Goal: Transaction & Acquisition: Purchase product/service

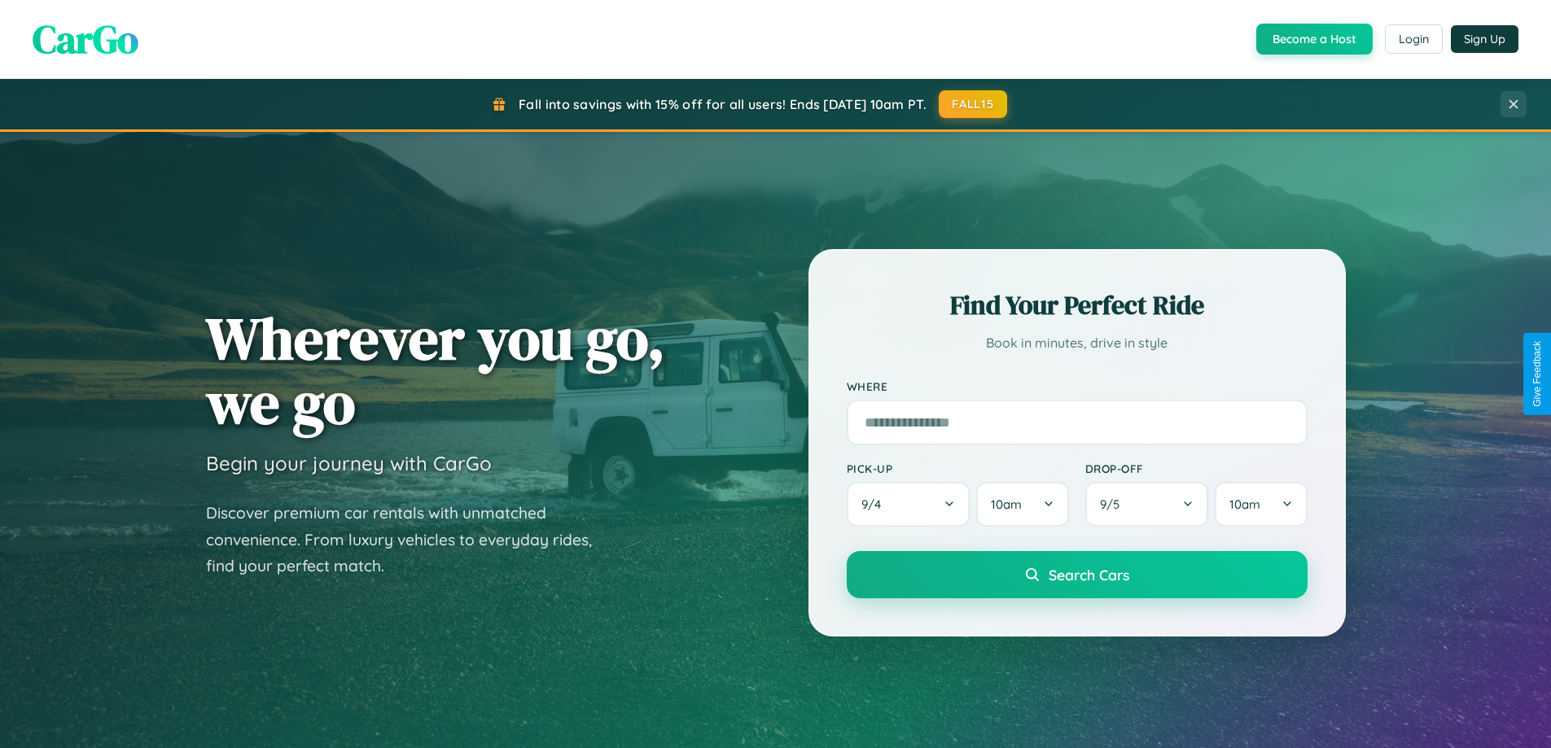
scroll to position [48, 0]
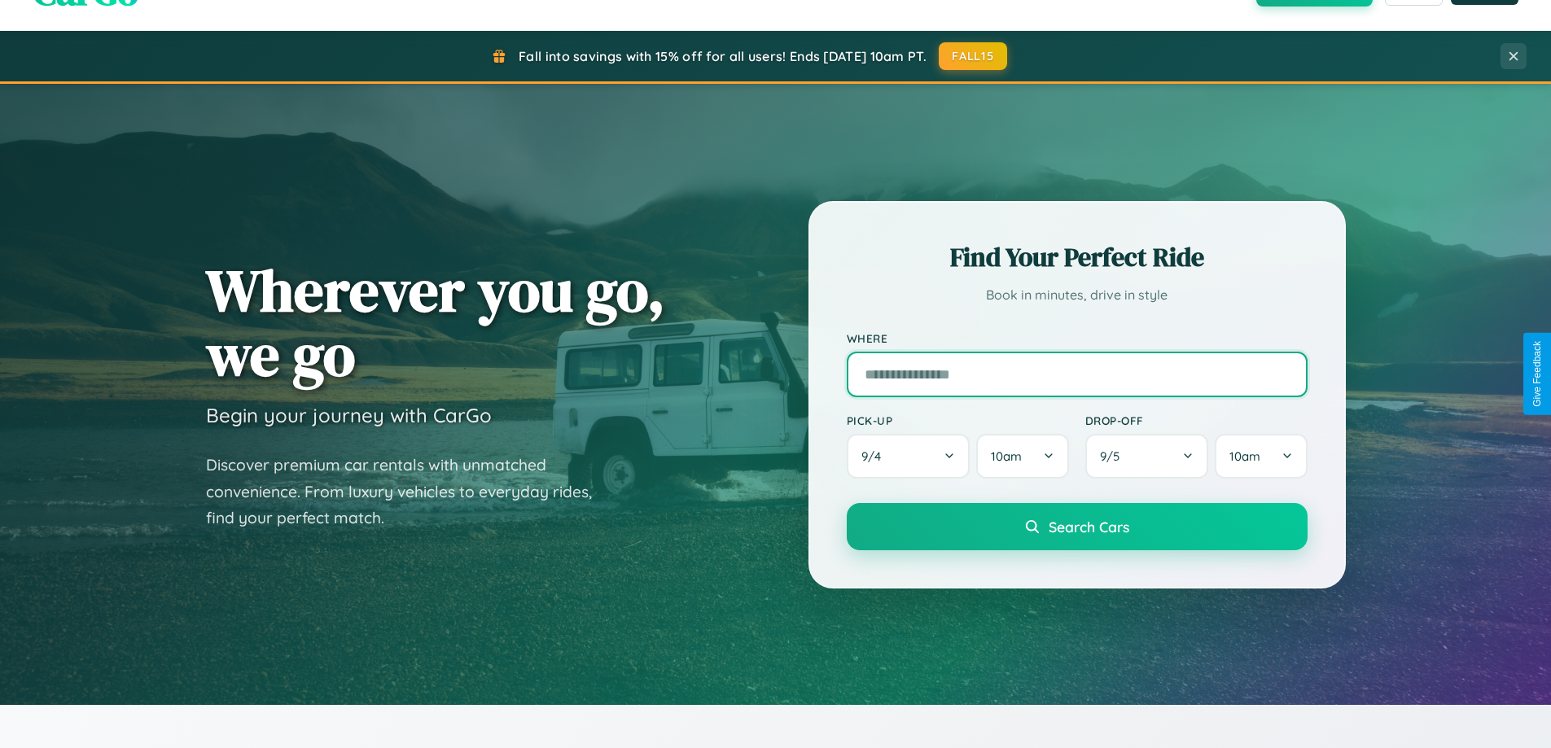
click at [1076, 374] on input "text" at bounding box center [1077, 375] width 461 height 46
type input "**********"
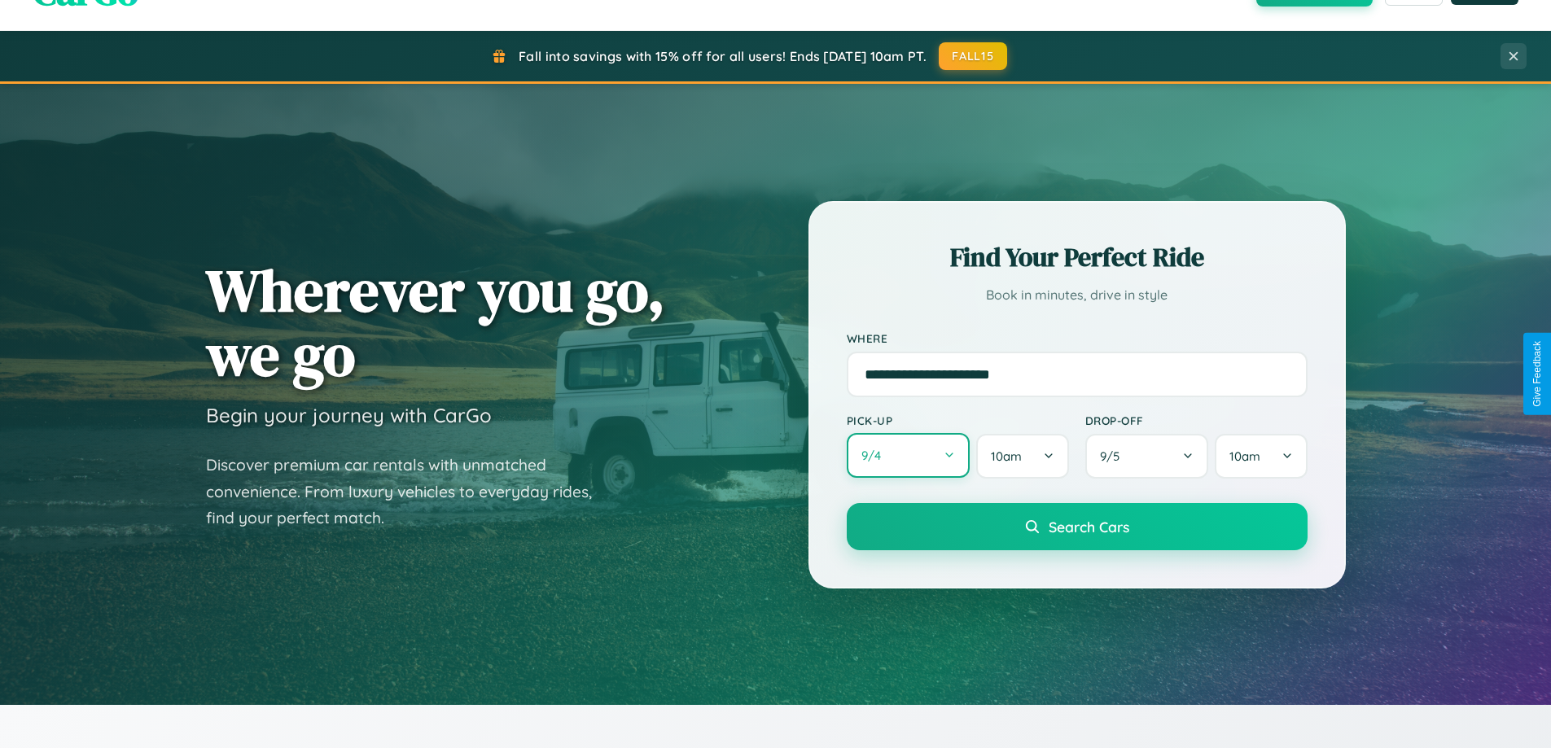
click at [908, 456] on button "9 / 4" at bounding box center [909, 455] width 124 height 45
select select "*"
select select "****"
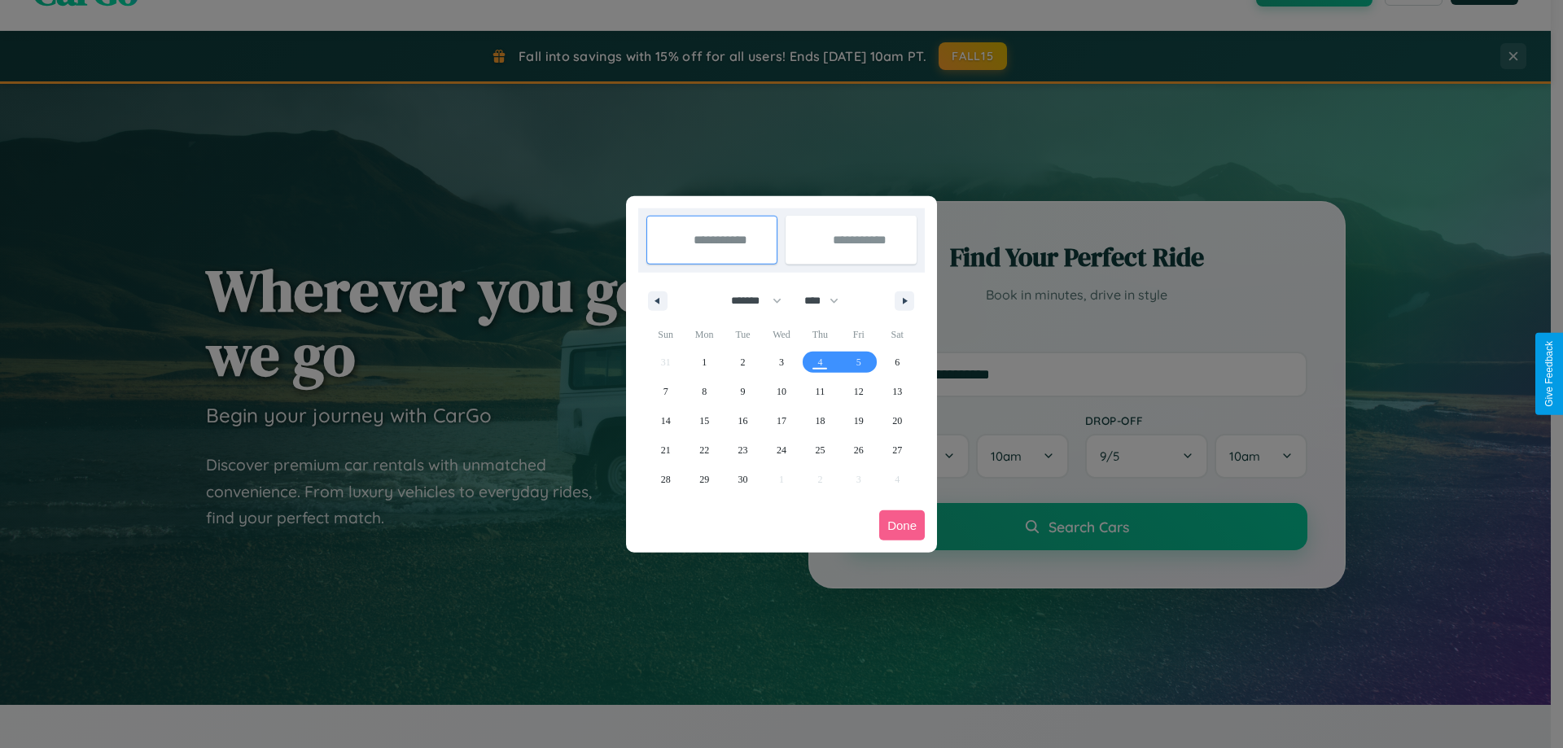
click at [749, 300] on select "******* ******** ***** ***** *** **** **** ****** ********* ******* ******** **…" at bounding box center [753, 300] width 69 height 27
select select "*"
click at [829, 300] on select "**** **** **** **** **** **** **** **** **** **** **** **** **** **** **** ****…" at bounding box center [820, 300] width 49 height 27
select select "****"
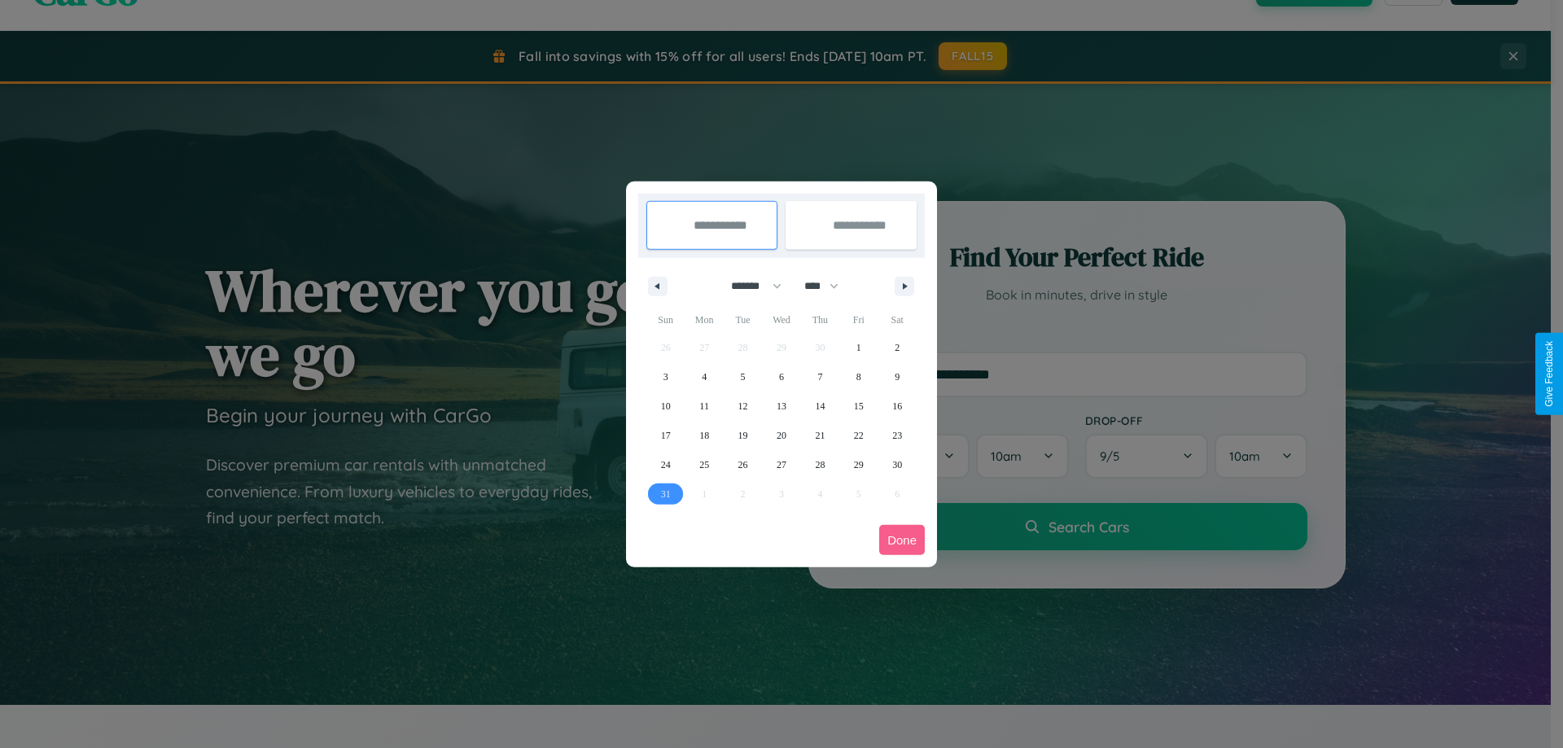
click at [665, 493] on span "31" at bounding box center [666, 494] width 10 height 29
type input "**********"
click at [905, 286] on icon "button" at bounding box center [908, 286] width 8 height 7
select select "*"
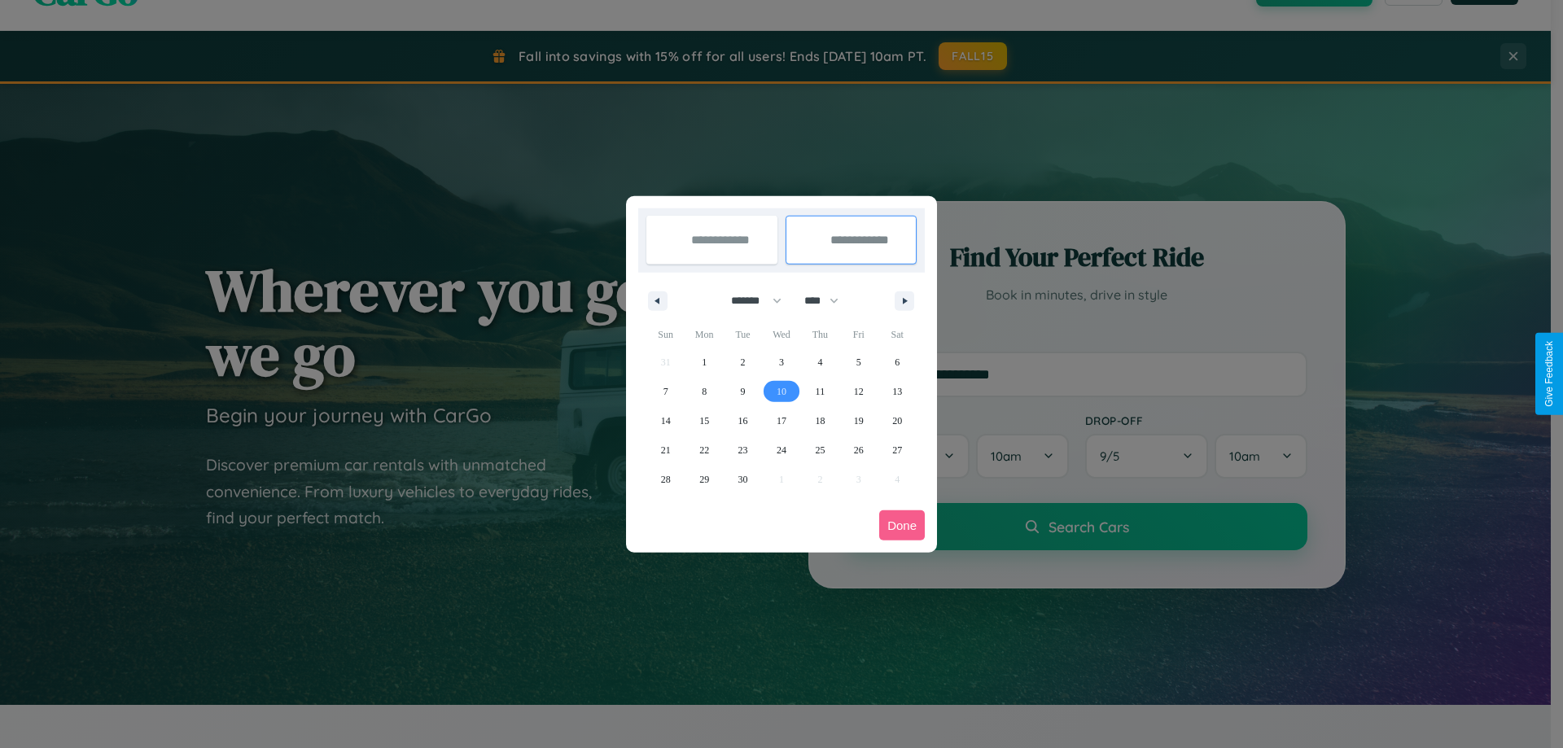
click at [781, 391] on span "10" at bounding box center [782, 391] width 10 height 29
type input "**********"
select select "*"
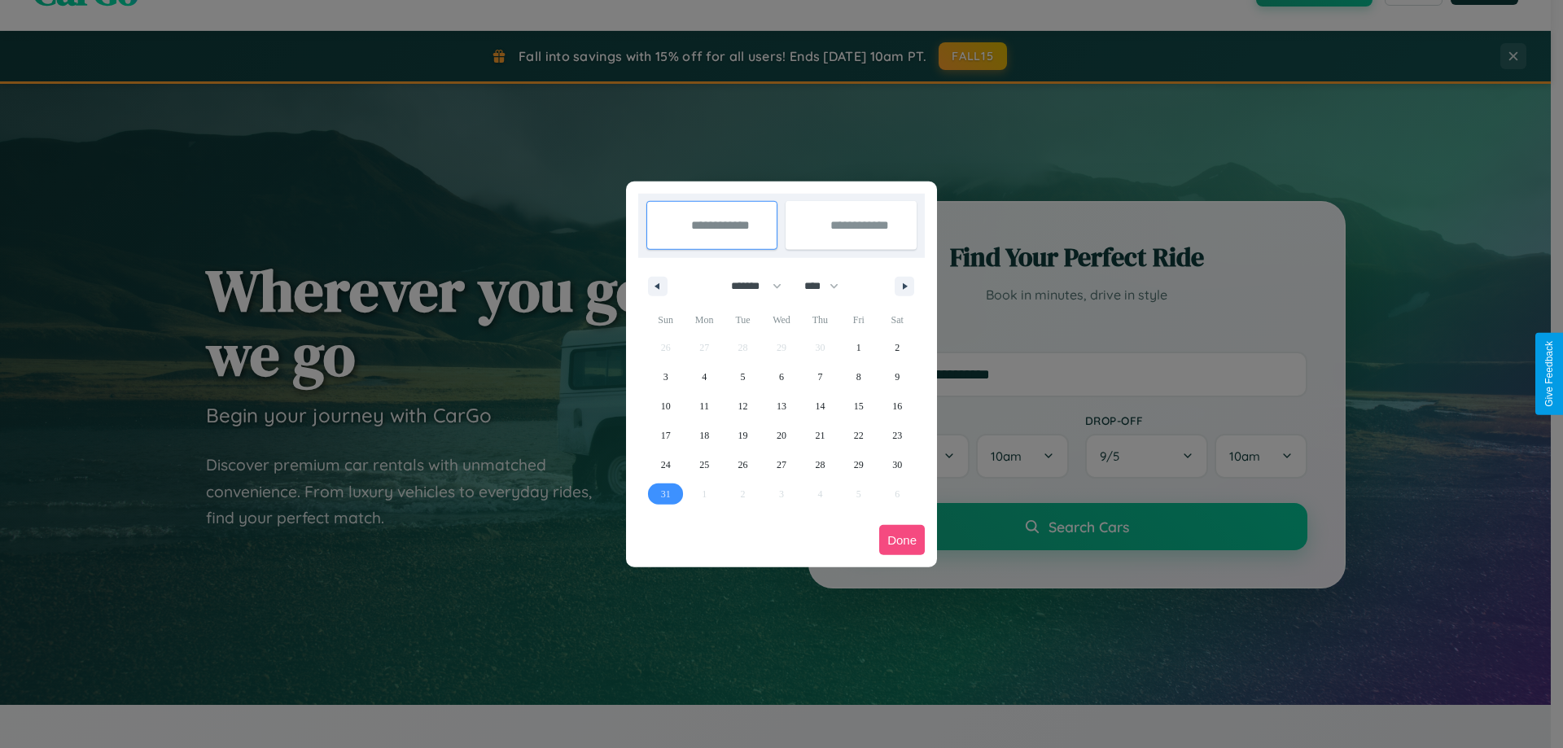
click at [902, 540] on button "Done" at bounding box center [902, 540] width 46 height 30
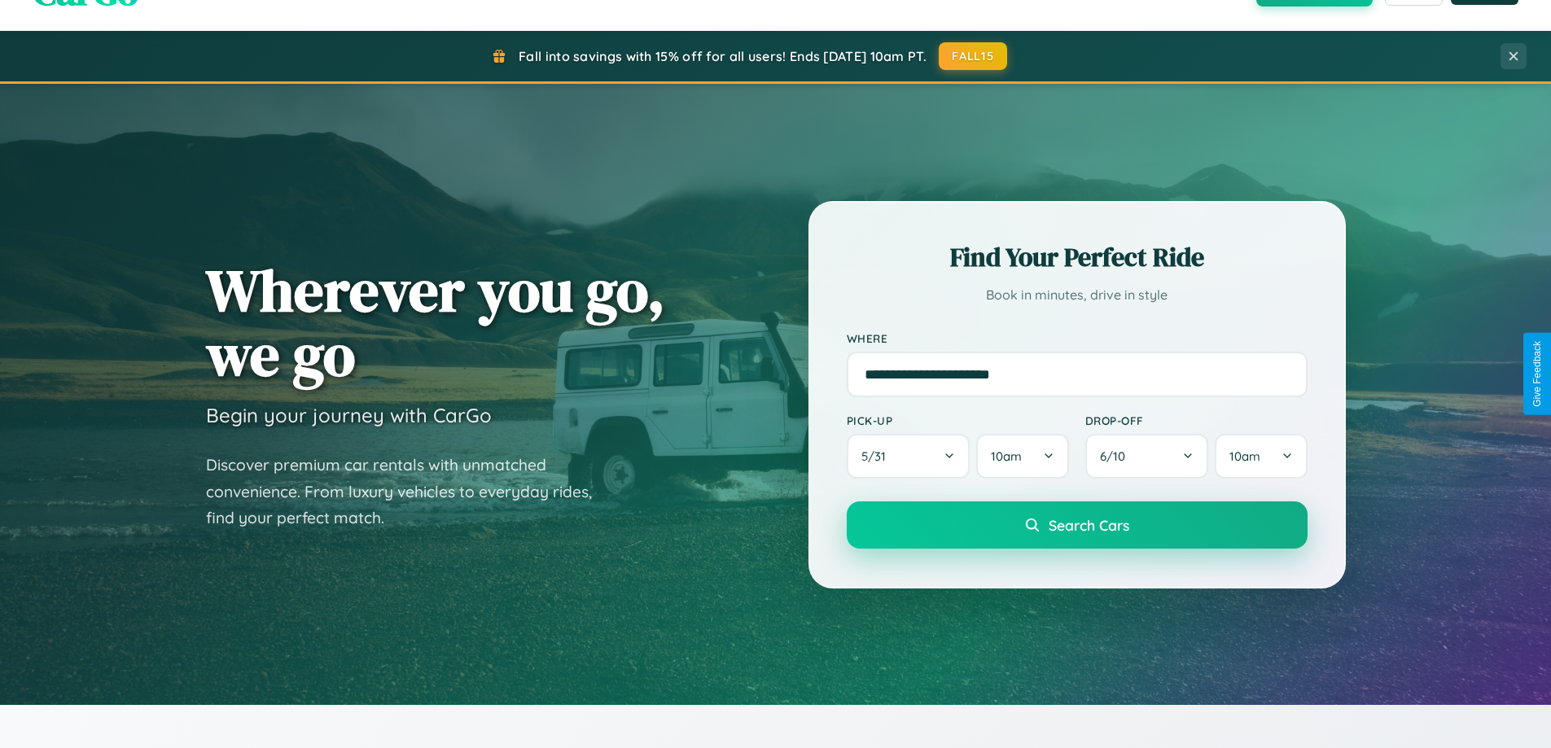
click at [1076, 525] on span "Search Cars" at bounding box center [1089, 525] width 81 height 18
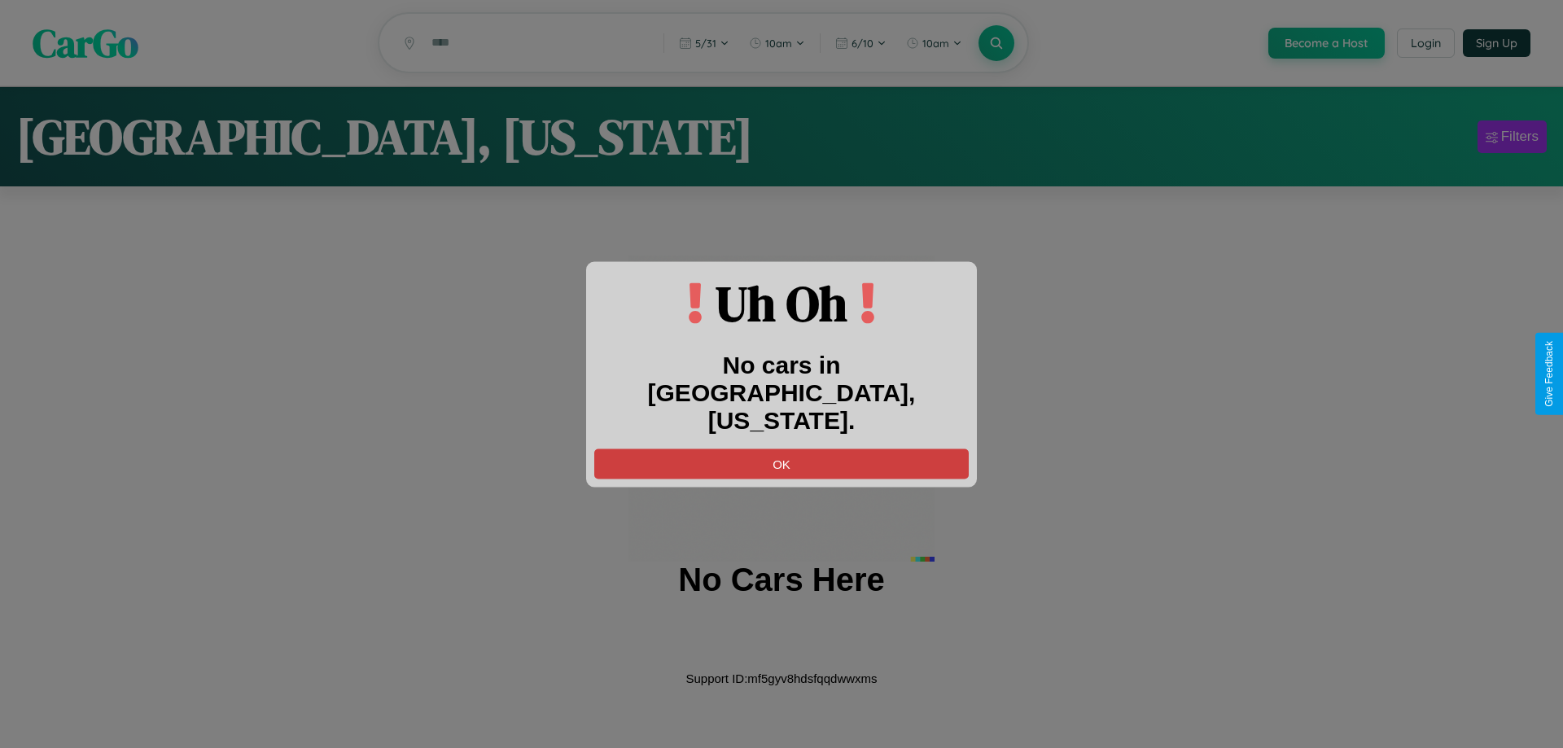
click at [782, 449] on button "OK" at bounding box center [781, 464] width 375 height 30
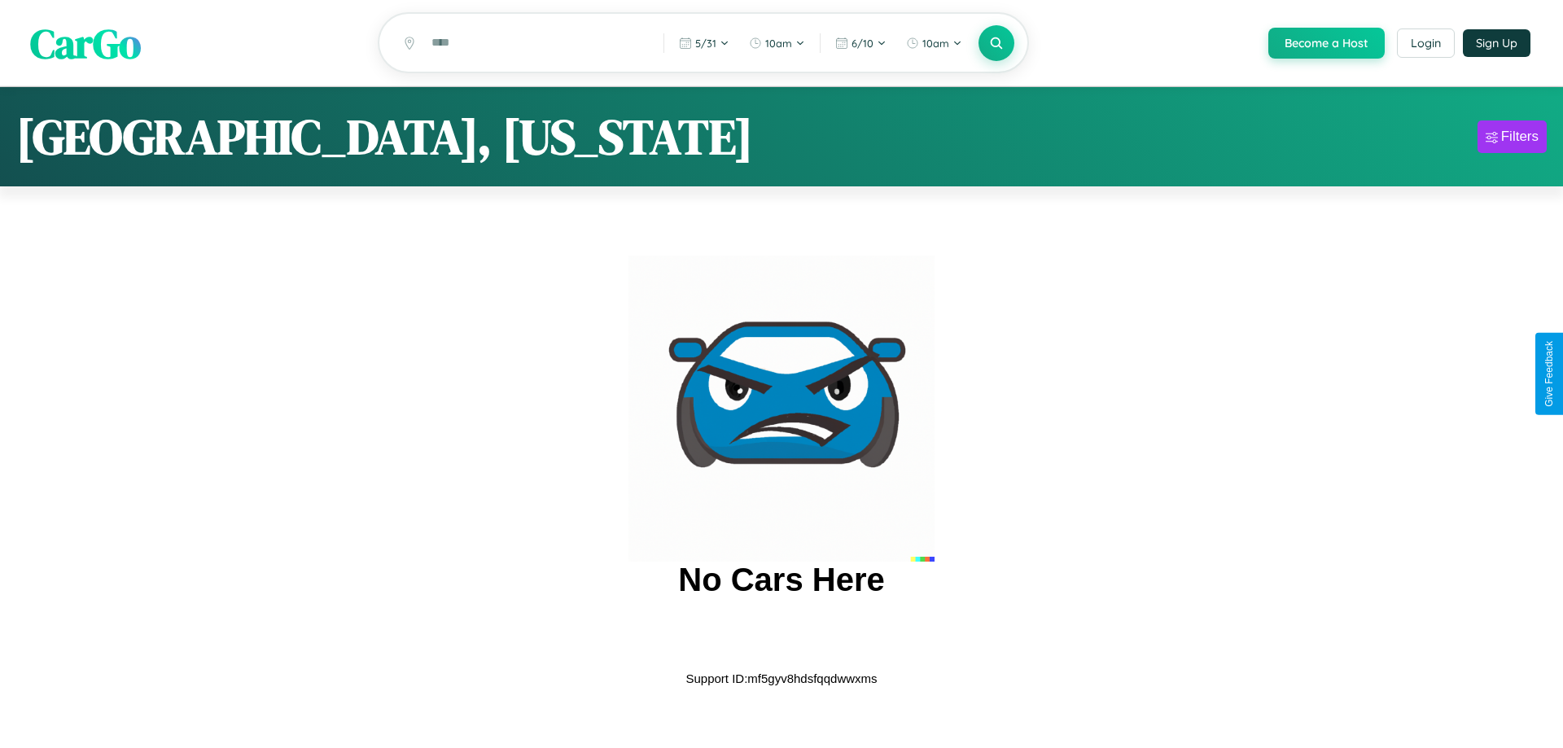
click at [85, 44] on span "CarGo" at bounding box center [85, 43] width 111 height 56
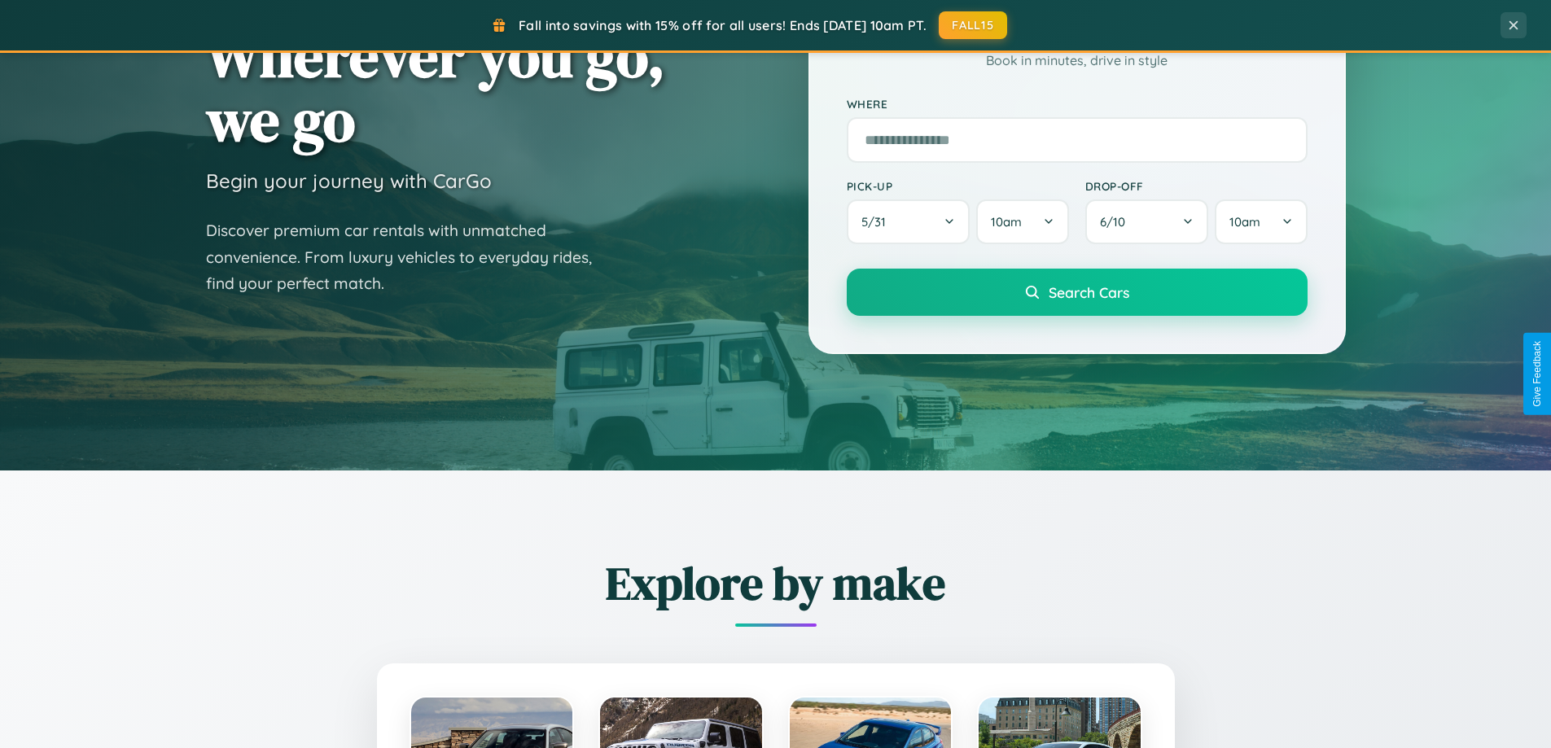
scroll to position [702, 0]
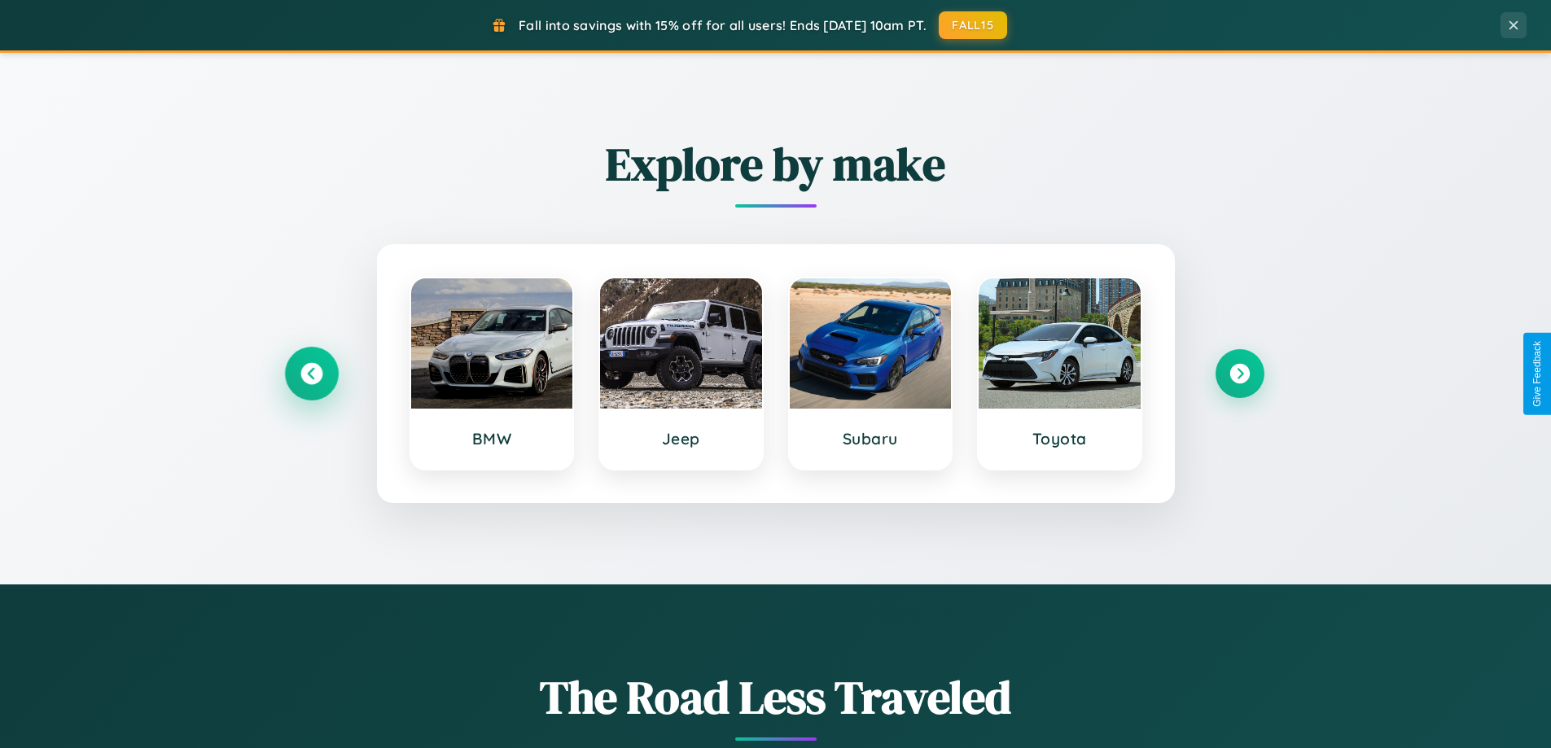
click at [311, 374] on icon at bounding box center [311, 374] width 22 height 22
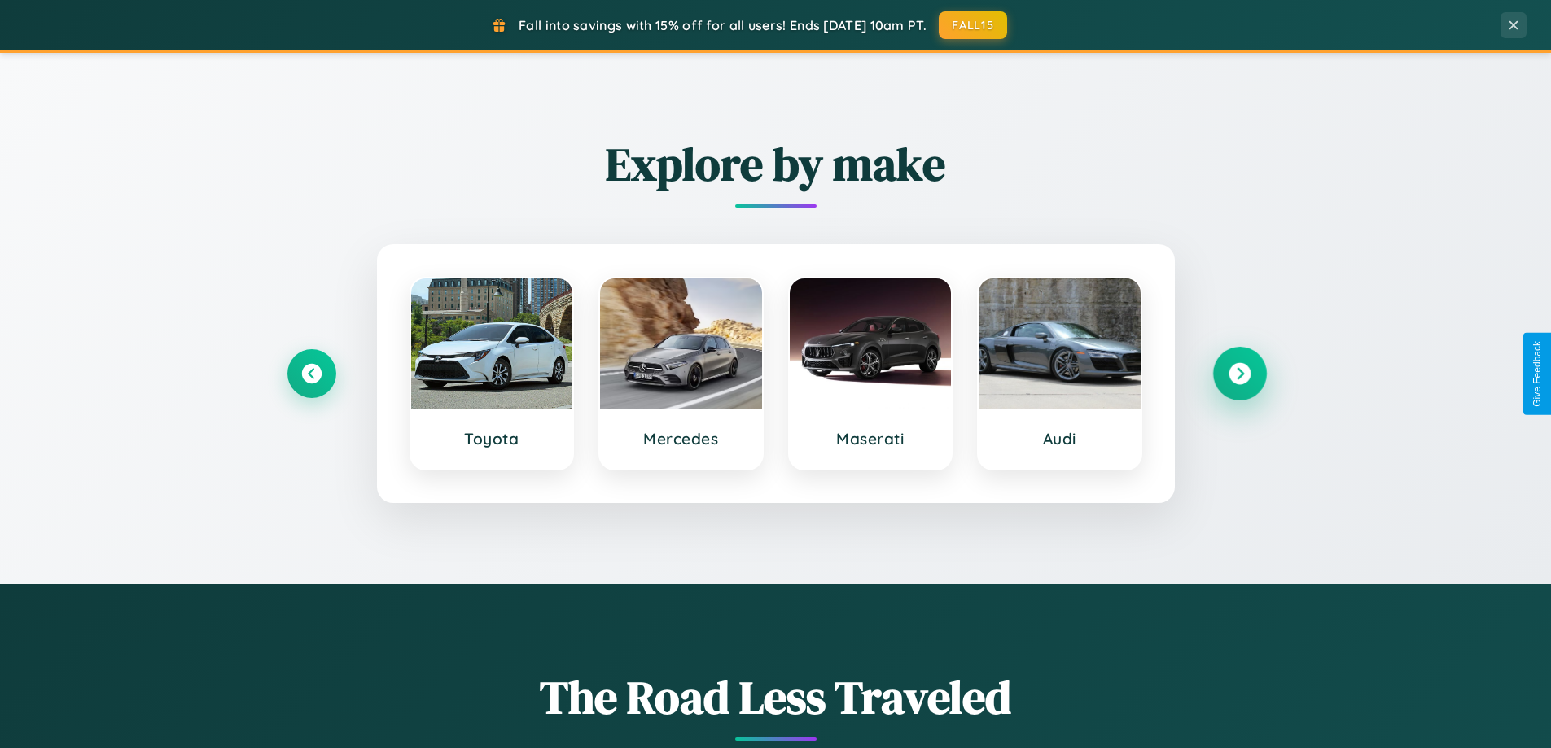
click at [1239, 374] on icon at bounding box center [1240, 374] width 22 height 22
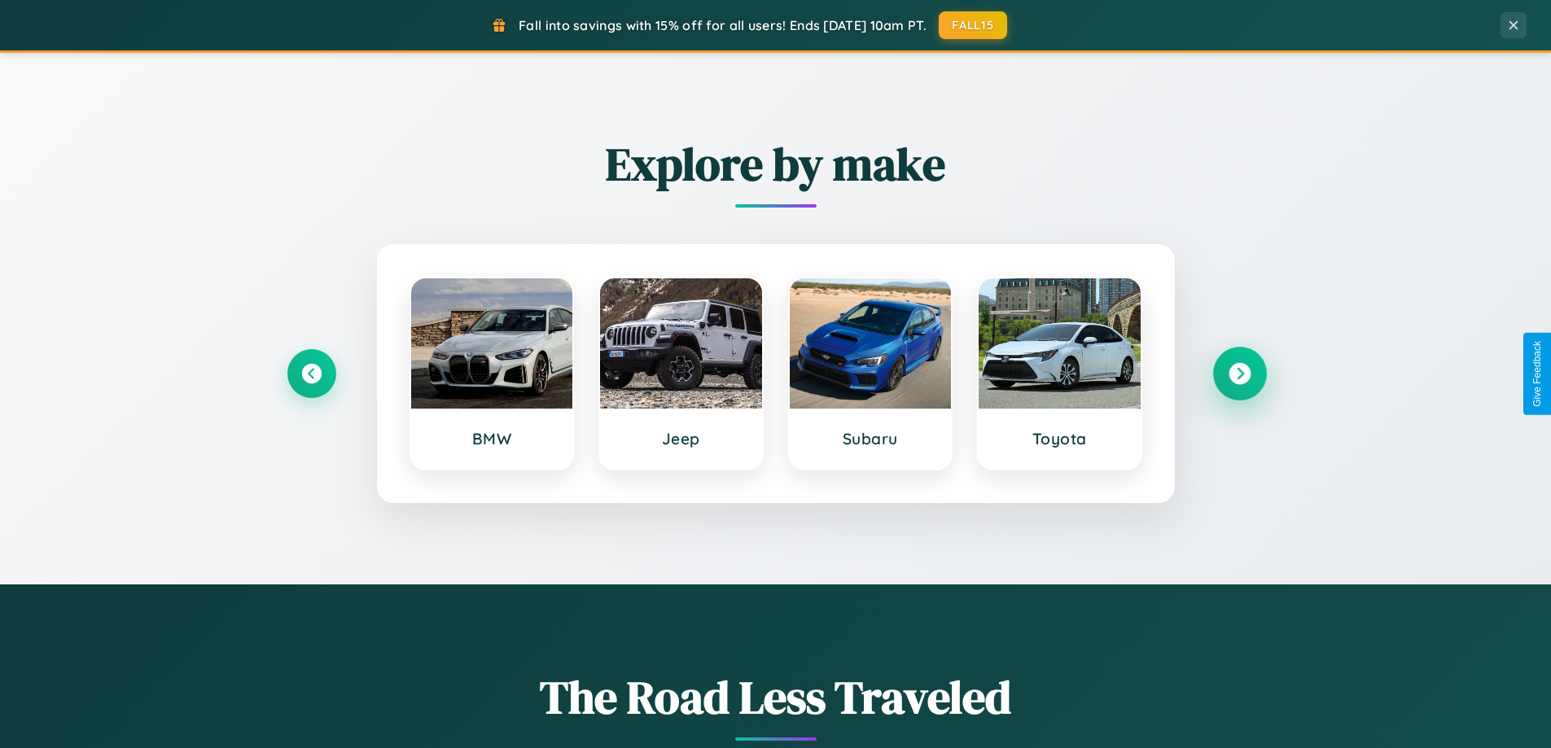
click at [1239, 374] on icon at bounding box center [1240, 374] width 22 height 22
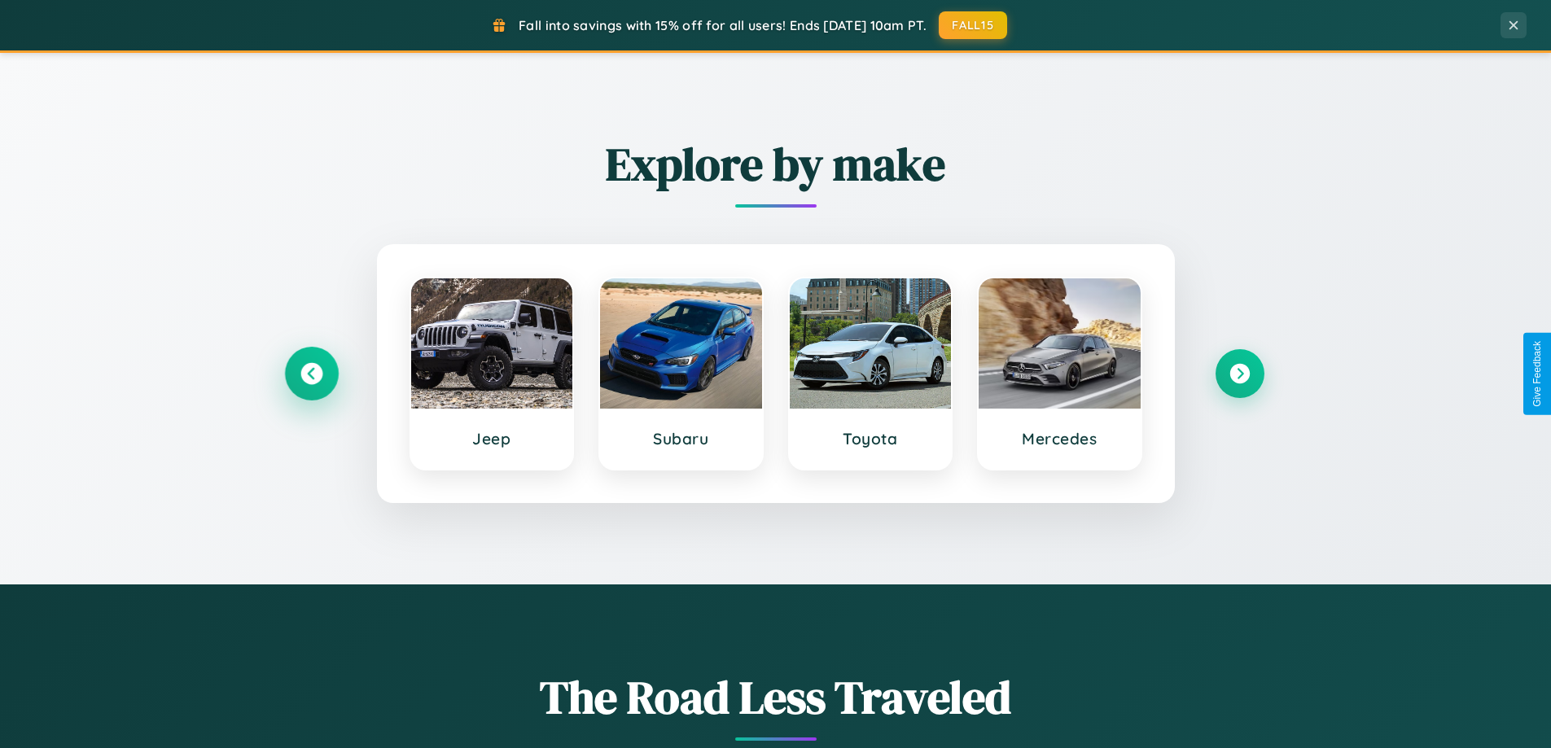
click at [311, 374] on icon at bounding box center [311, 374] width 22 height 22
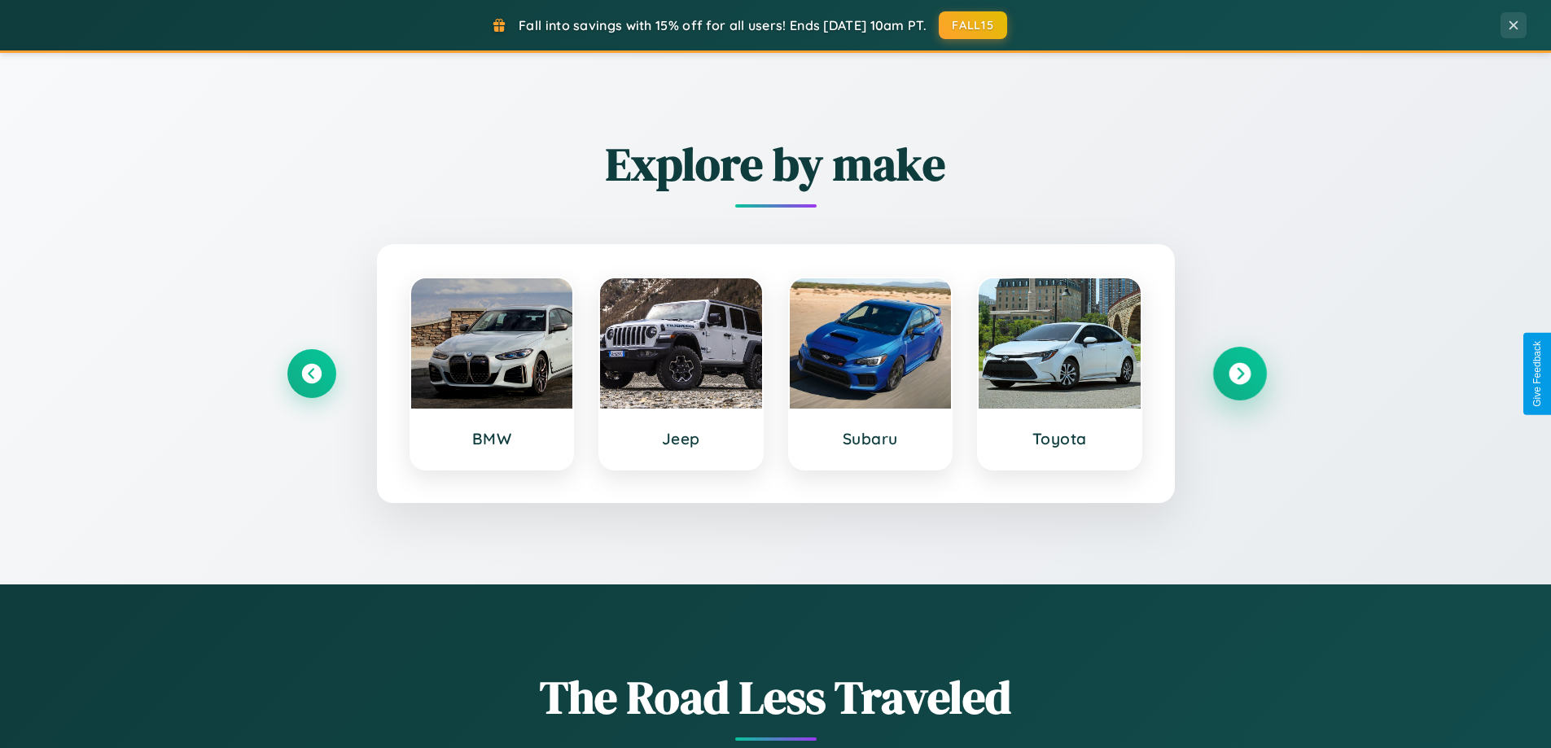
click at [1239, 374] on icon at bounding box center [1240, 374] width 22 height 22
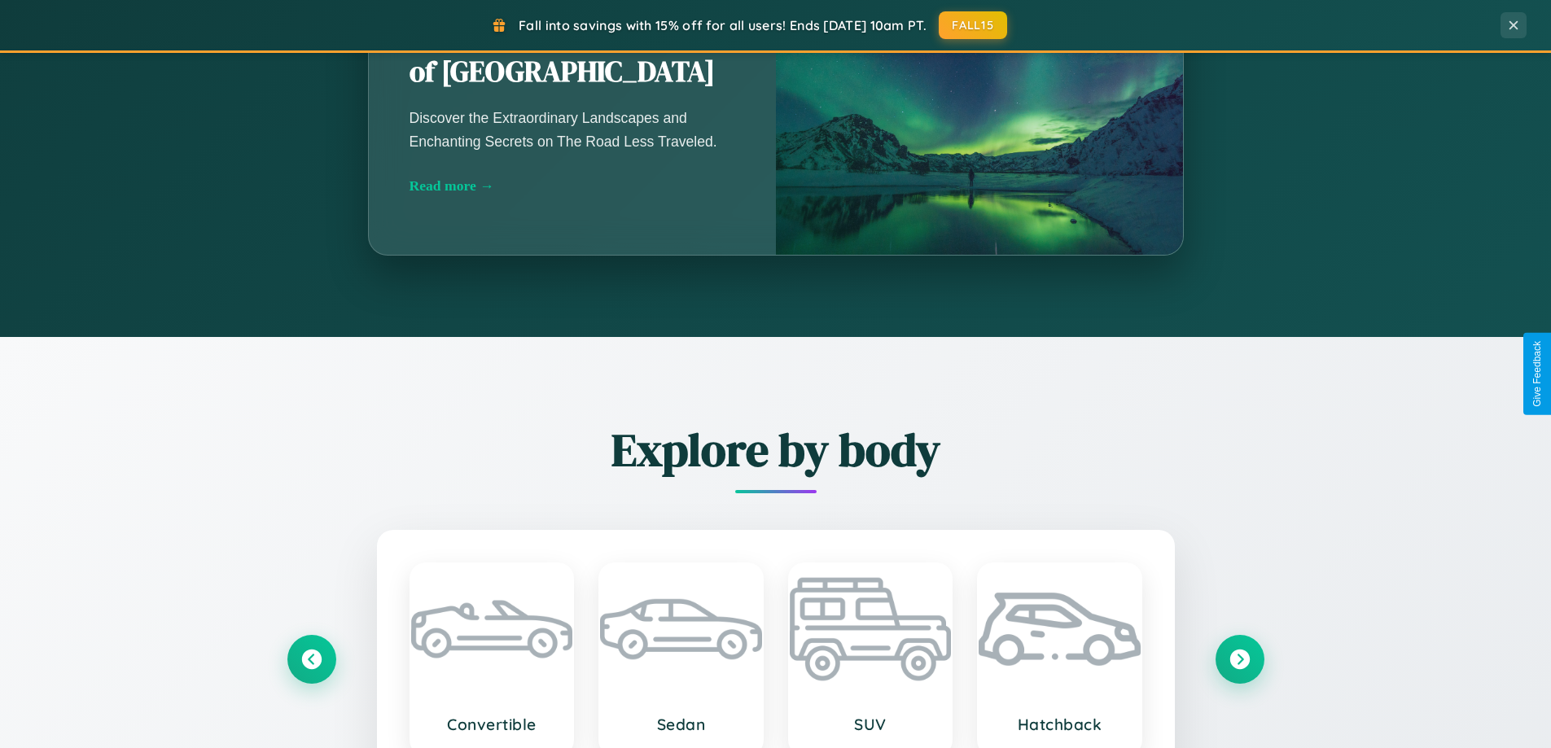
scroll to position [3133, 0]
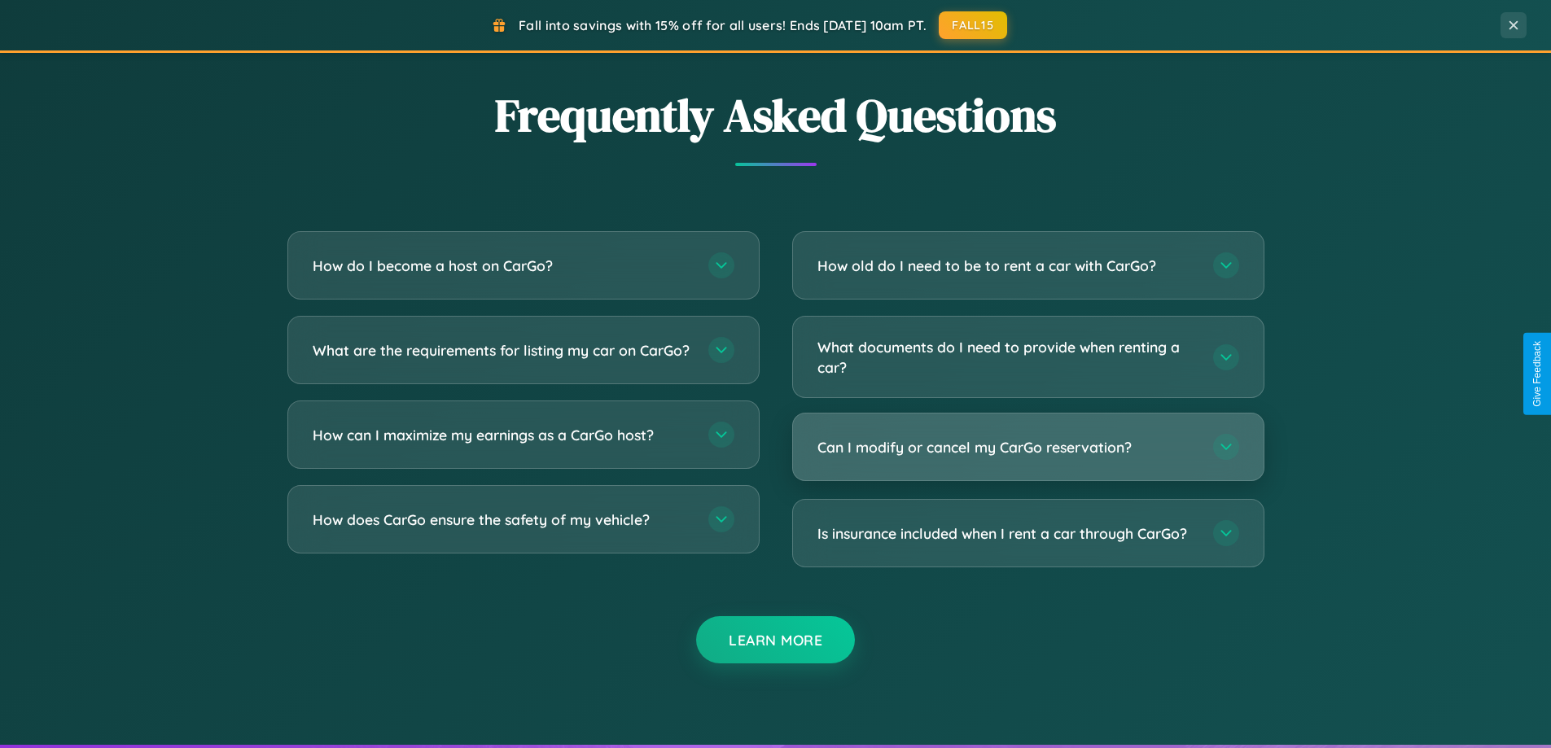
click at [1028, 448] on h3 "Can I modify or cancel my CarGo reservation?" at bounding box center [1006, 447] width 379 height 20
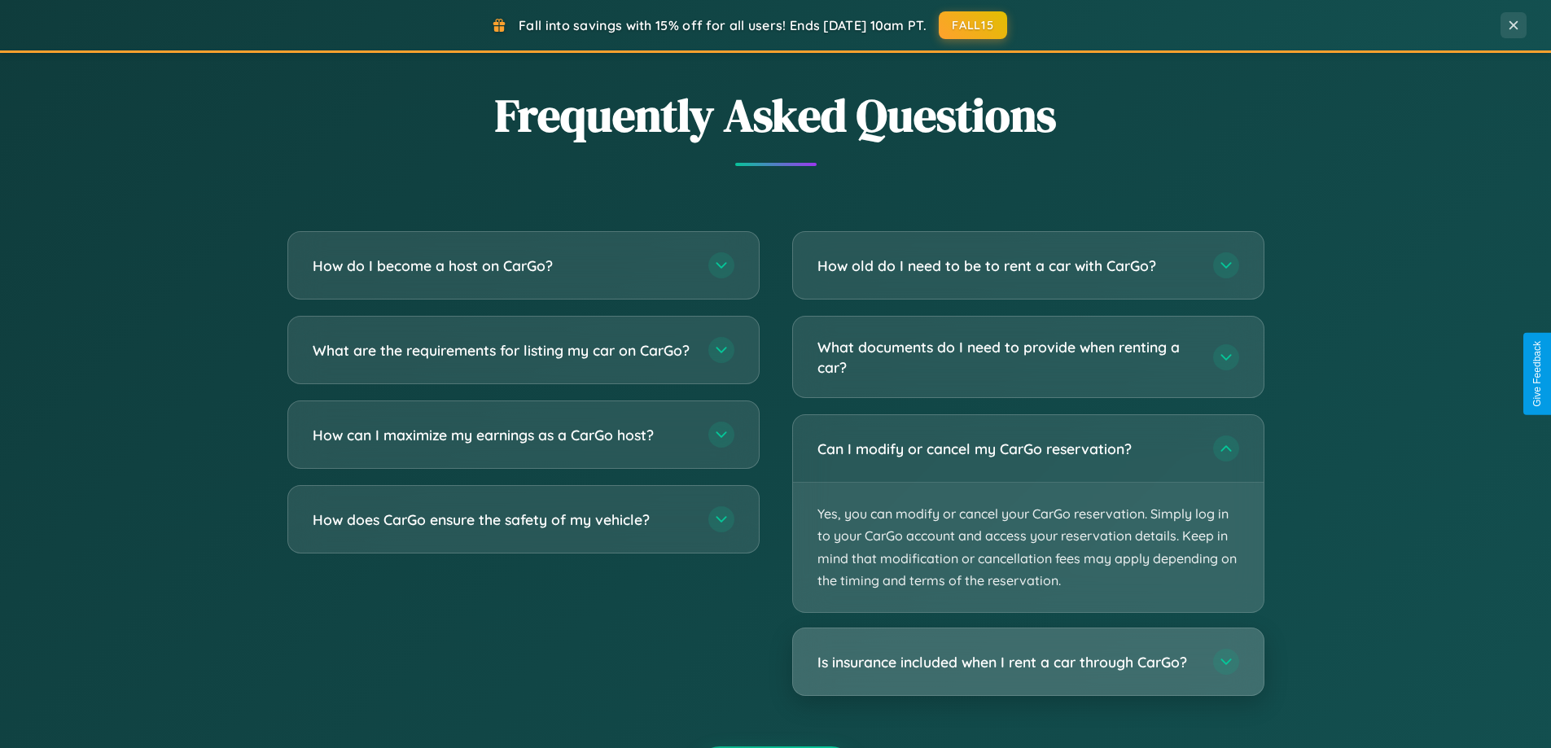
click at [1028, 662] on h3 "Is insurance included when I rent a car through CarGo?" at bounding box center [1006, 662] width 379 height 20
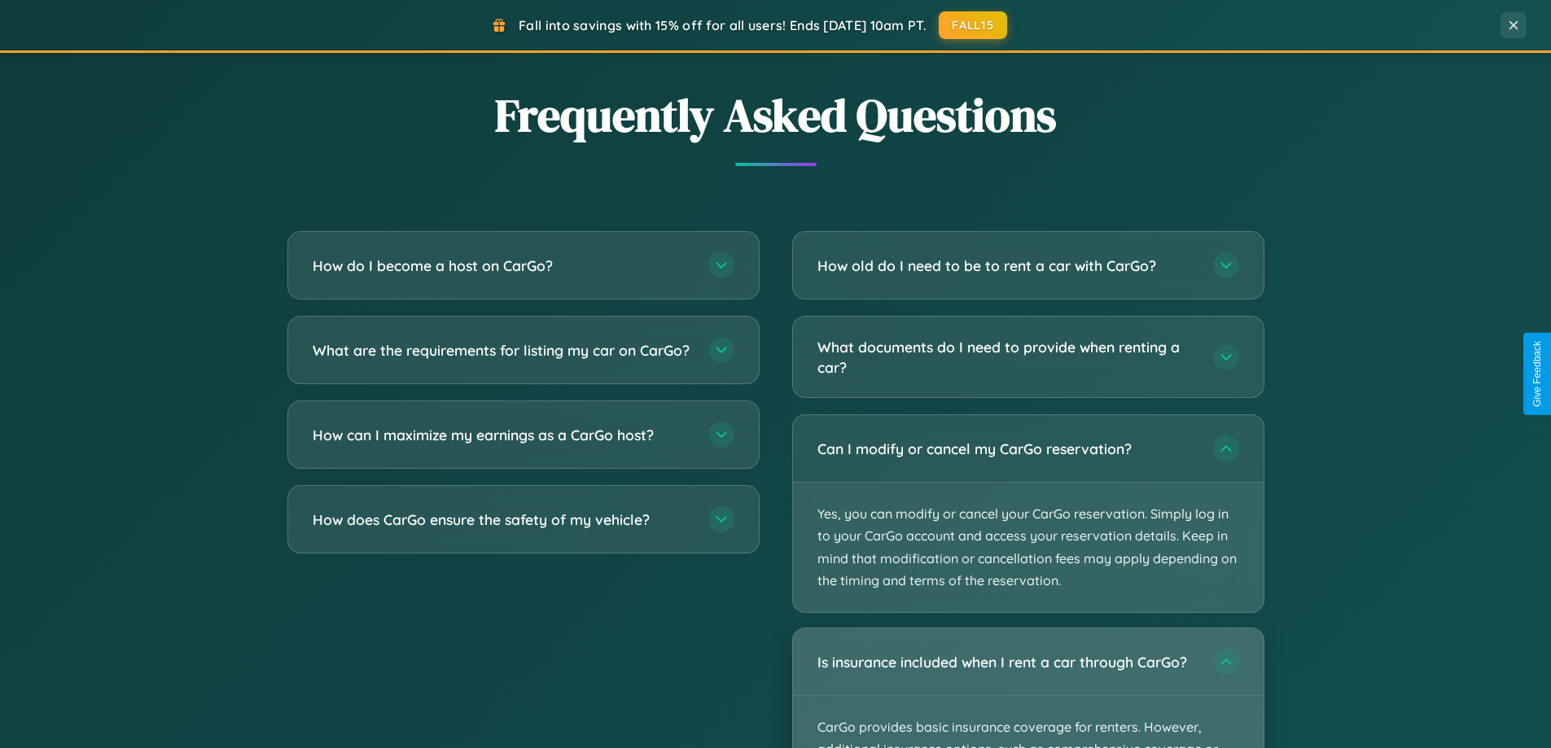
click at [1028, 688] on div "Is insurance included when I rent a car through CarGo?" at bounding box center [1028, 662] width 471 height 67
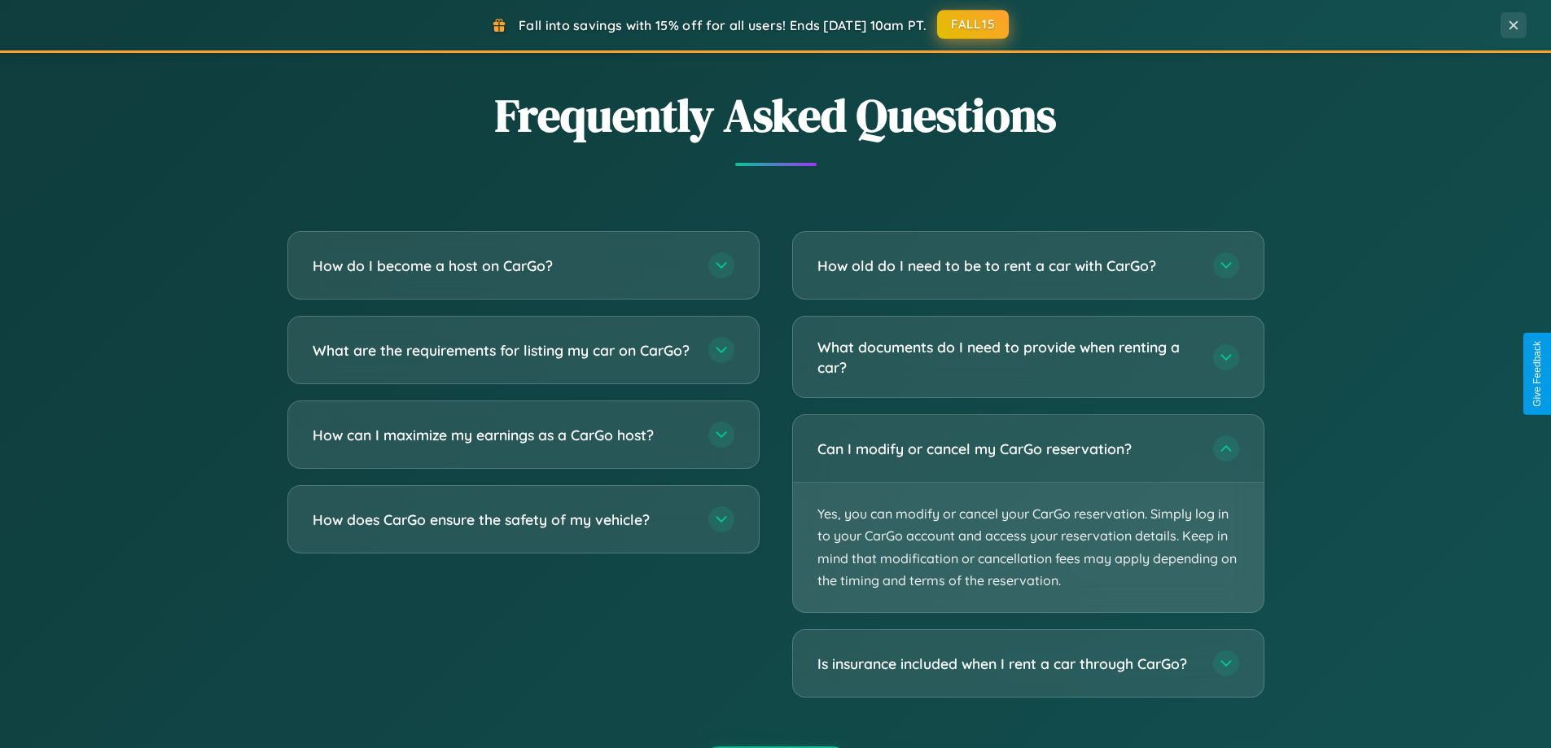
click at [974, 24] on button "FALL15" at bounding box center [973, 24] width 72 height 29
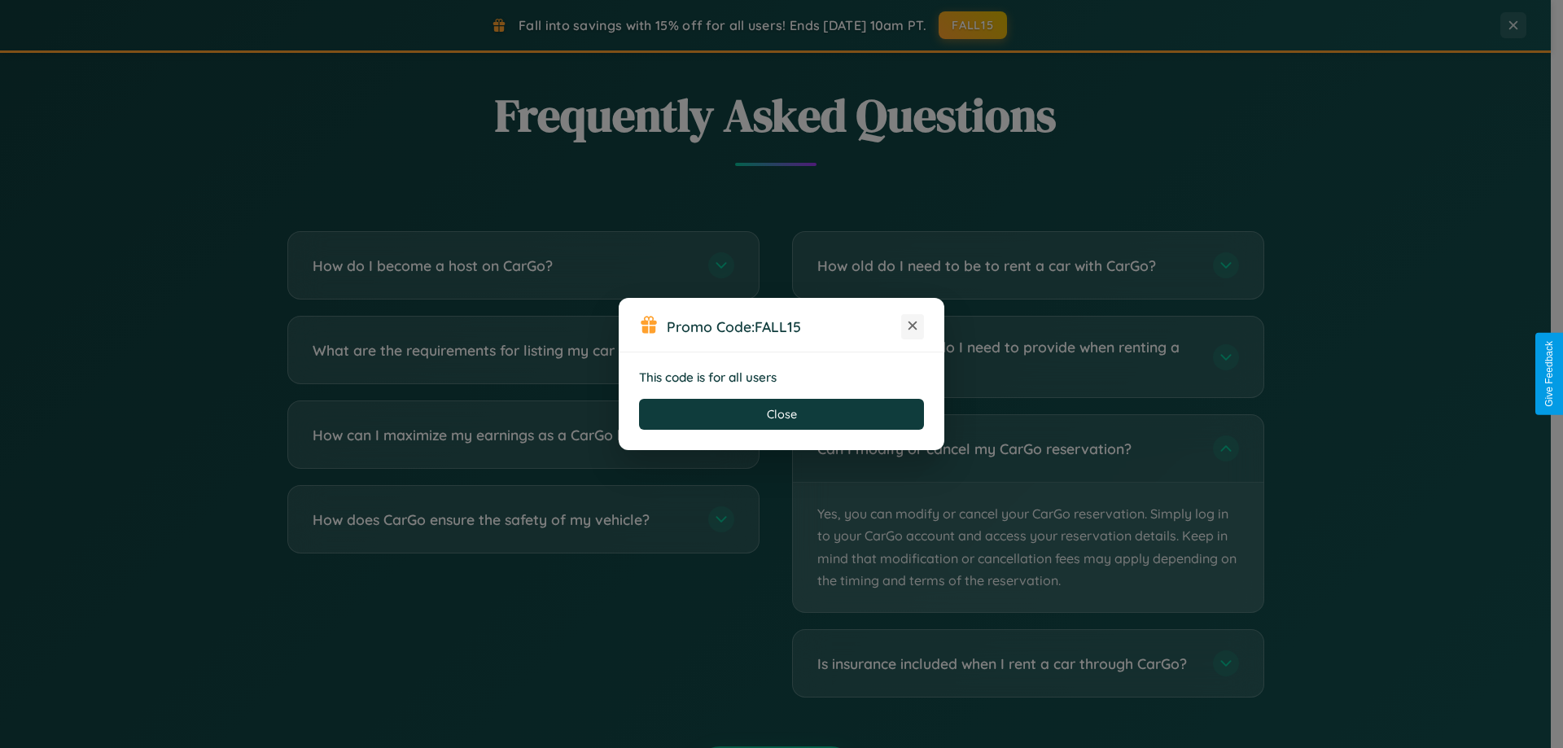
click at [913, 326] on icon at bounding box center [913, 326] width 16 height 16
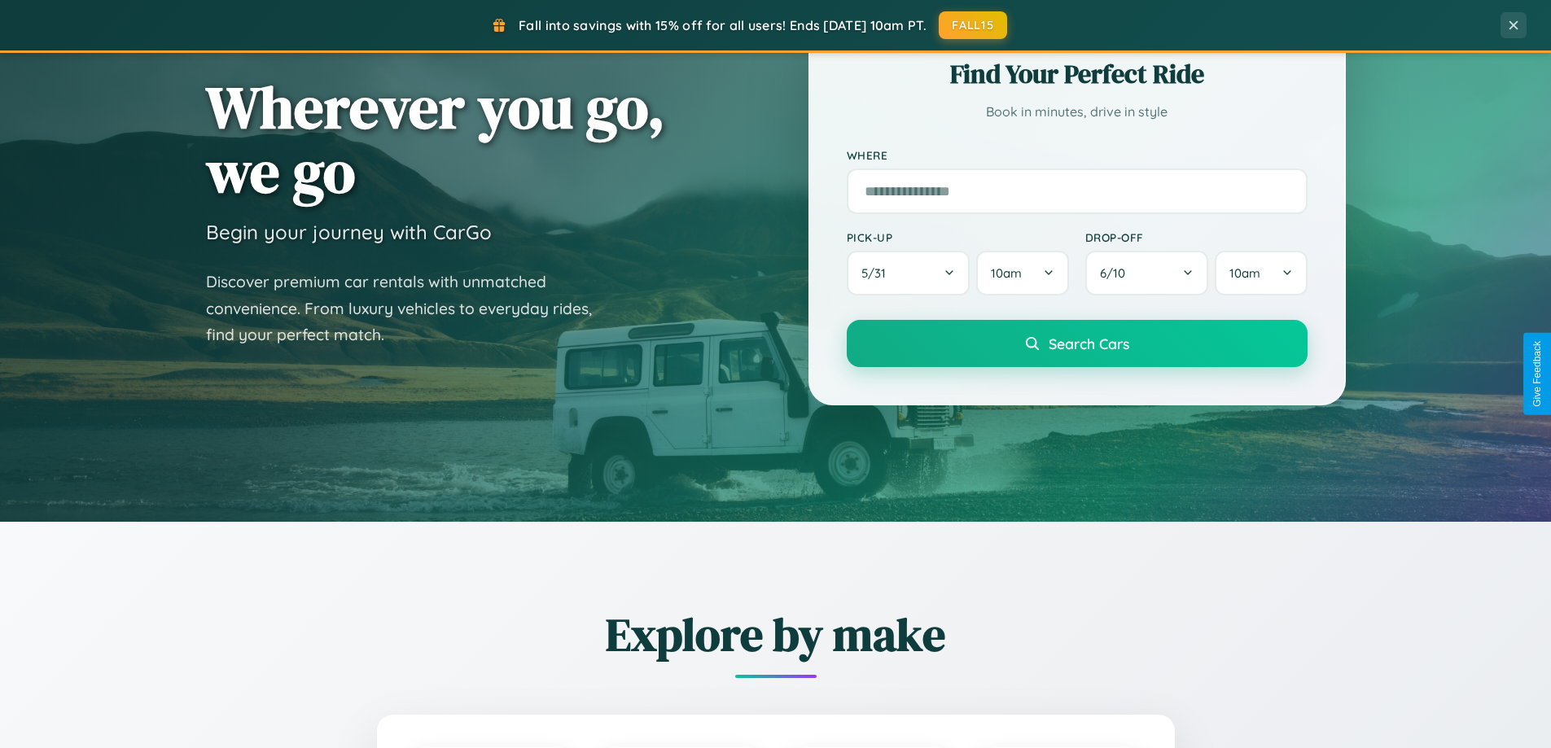
scroll to position [0, 0]
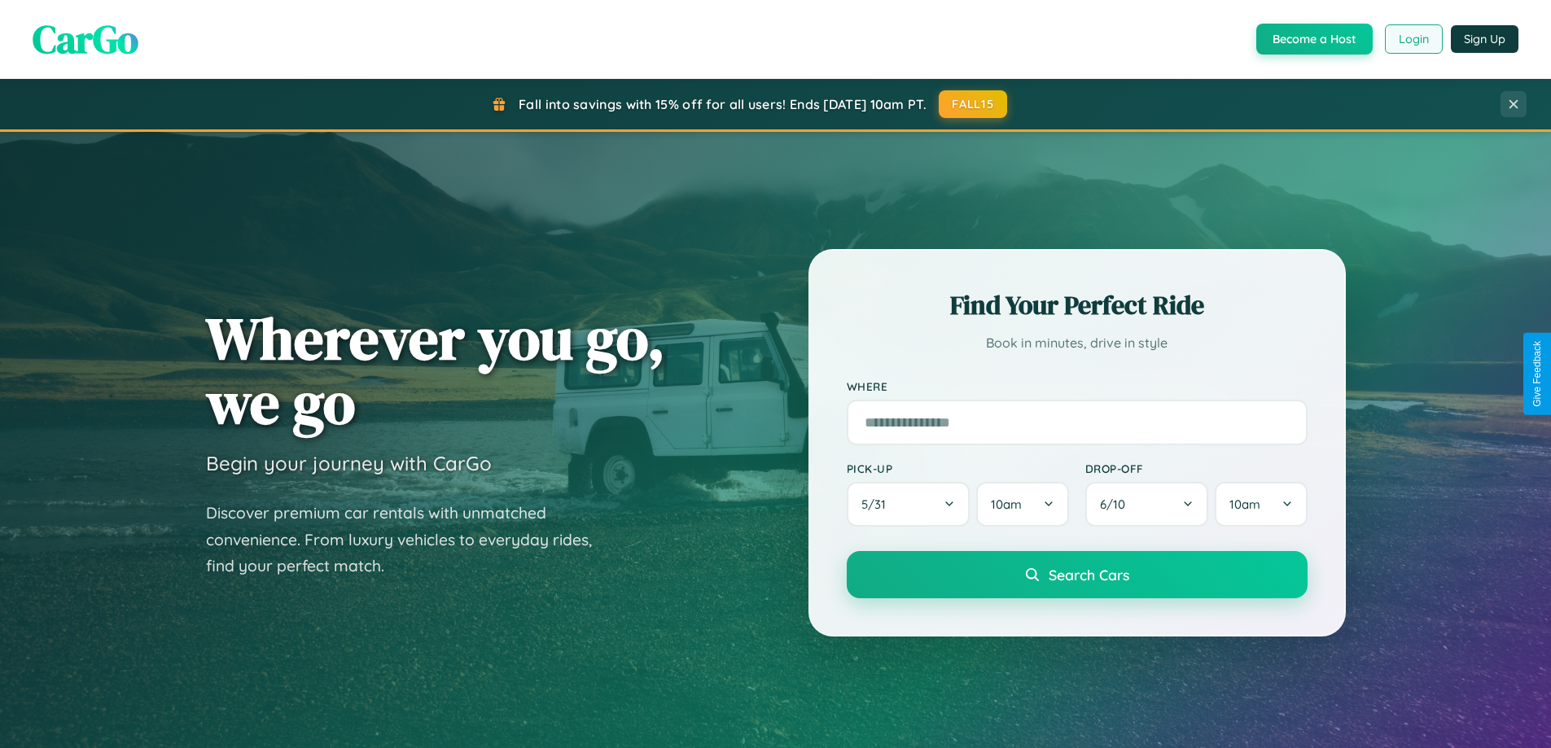
click at [1413, 39] on button "Login" at bounding box center [1414, 38] width 58 height 29
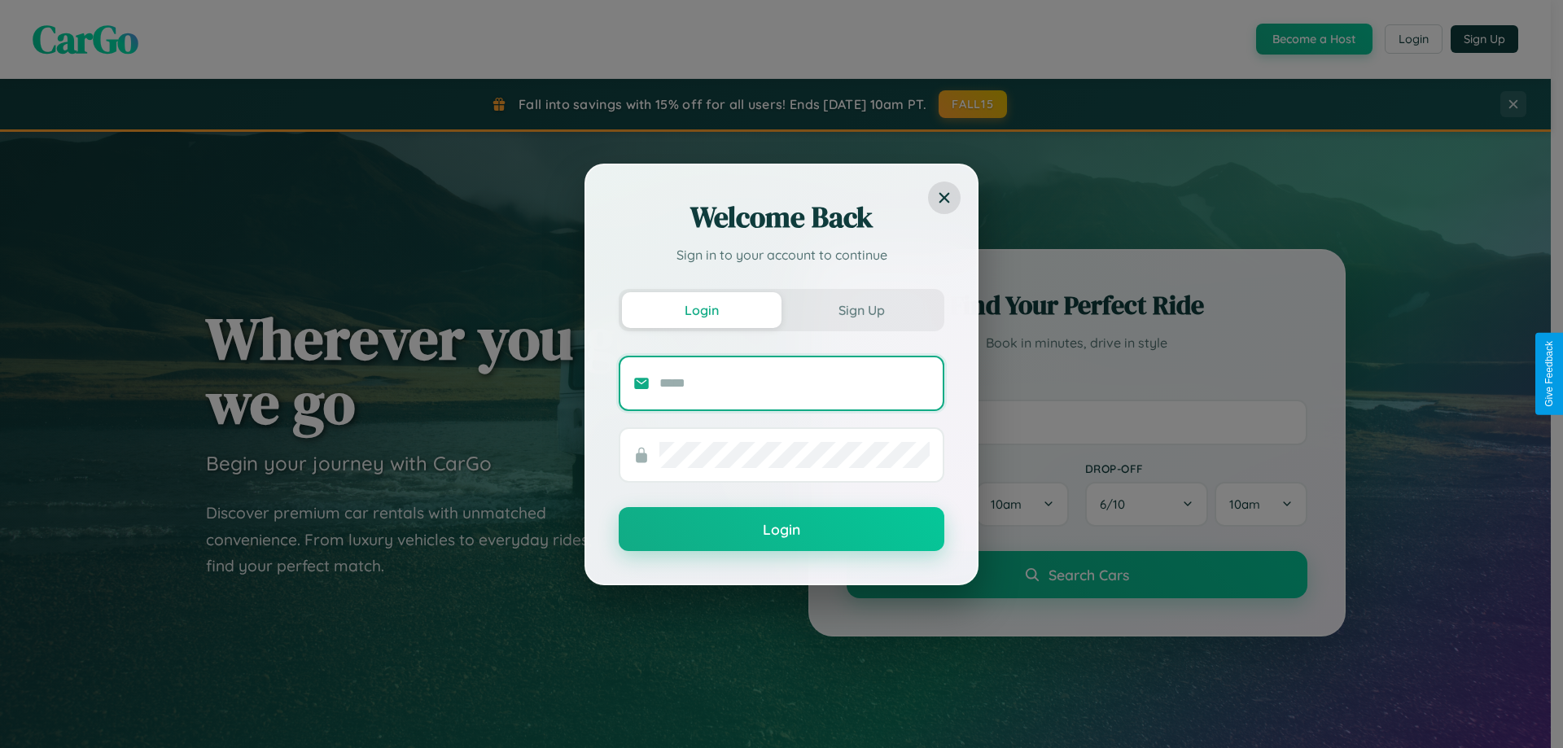
click at [795, 383] on input "text" at bounding box center [795, 383] width 270 height 26
type input "**********"
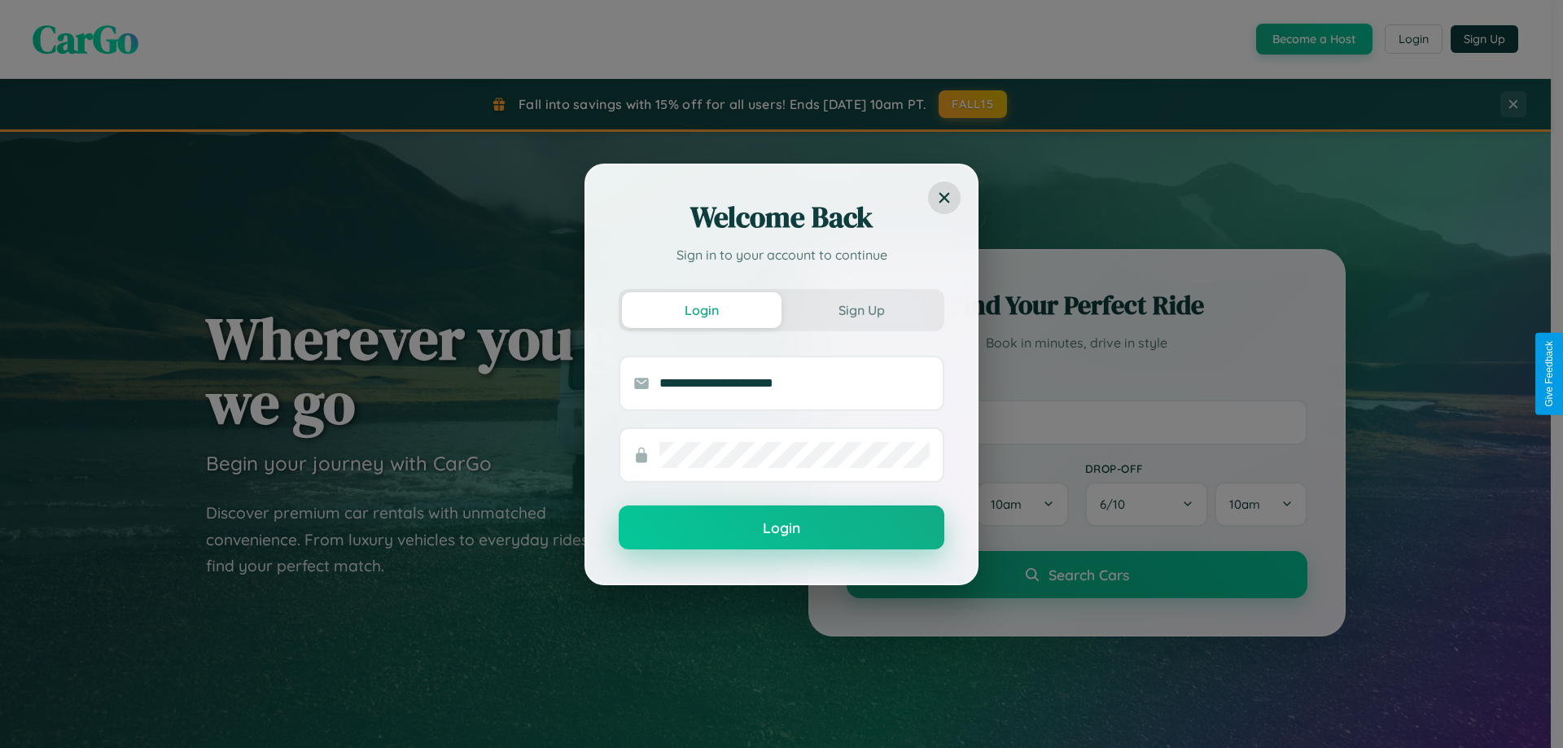
click at [782, 528] on button "Login" at bounding box center [782, 528] width 326 height 44
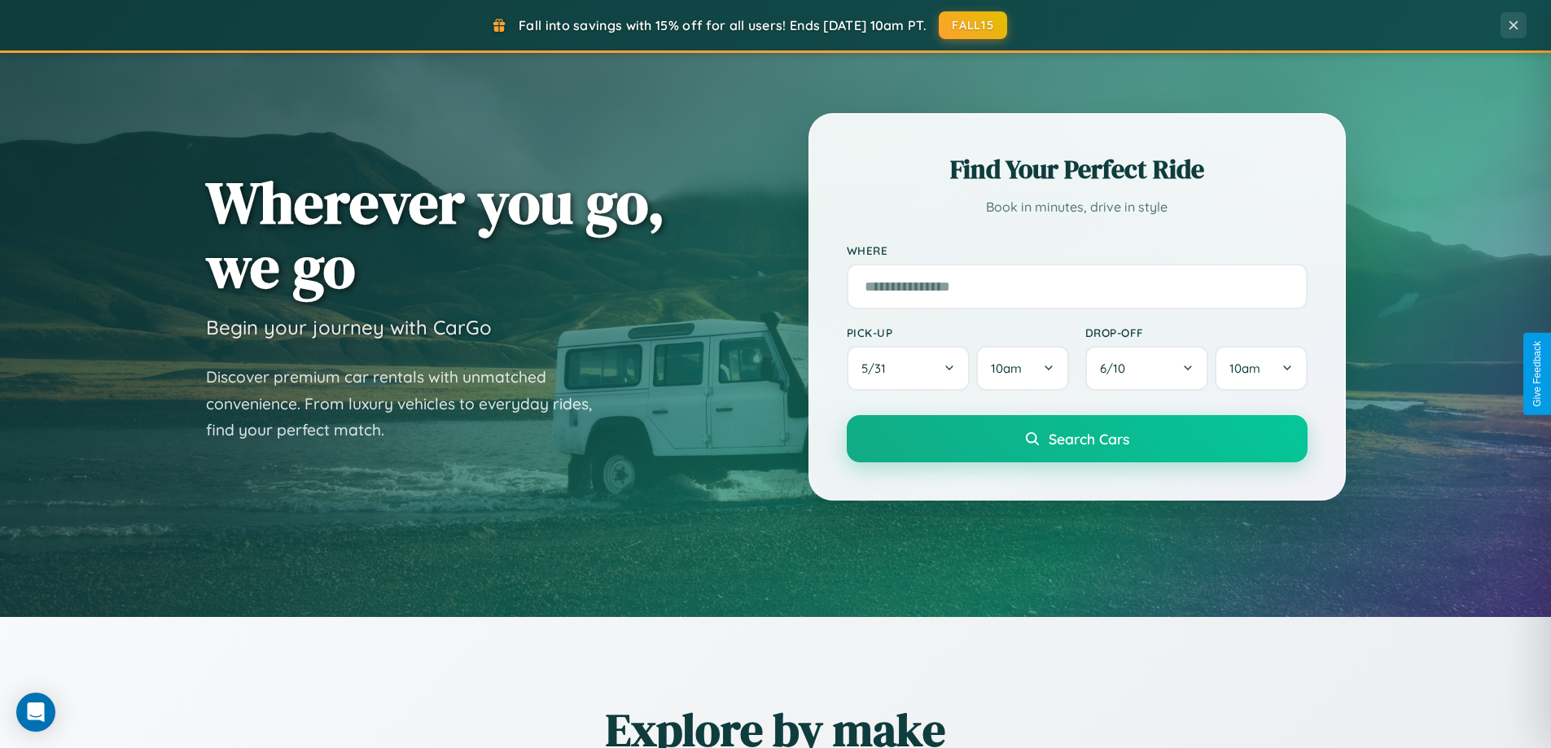
scroll to position [1120, 0]
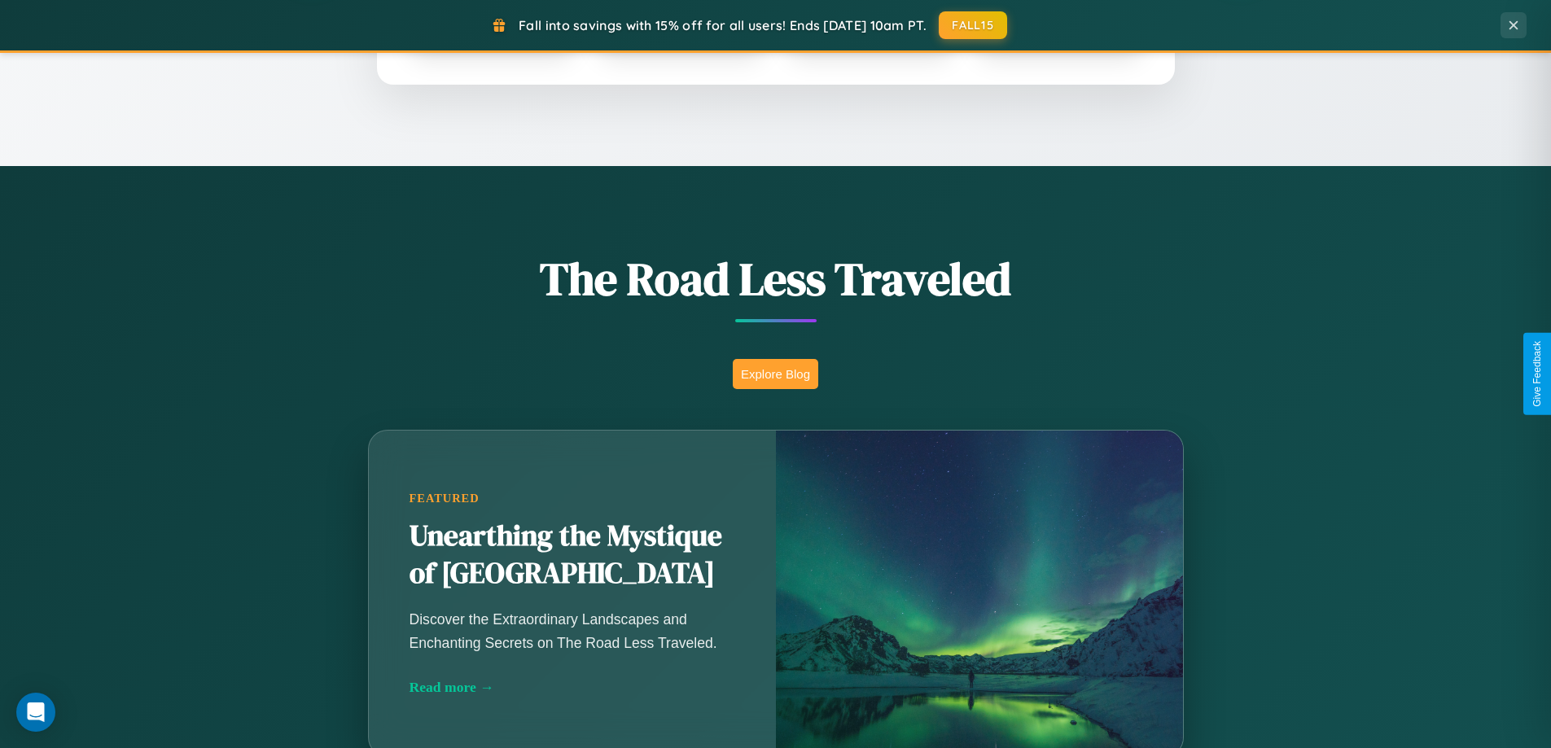
click at [775, 374] on button "Explore Blog" at bounding box center [775, 374] width 85 height 30
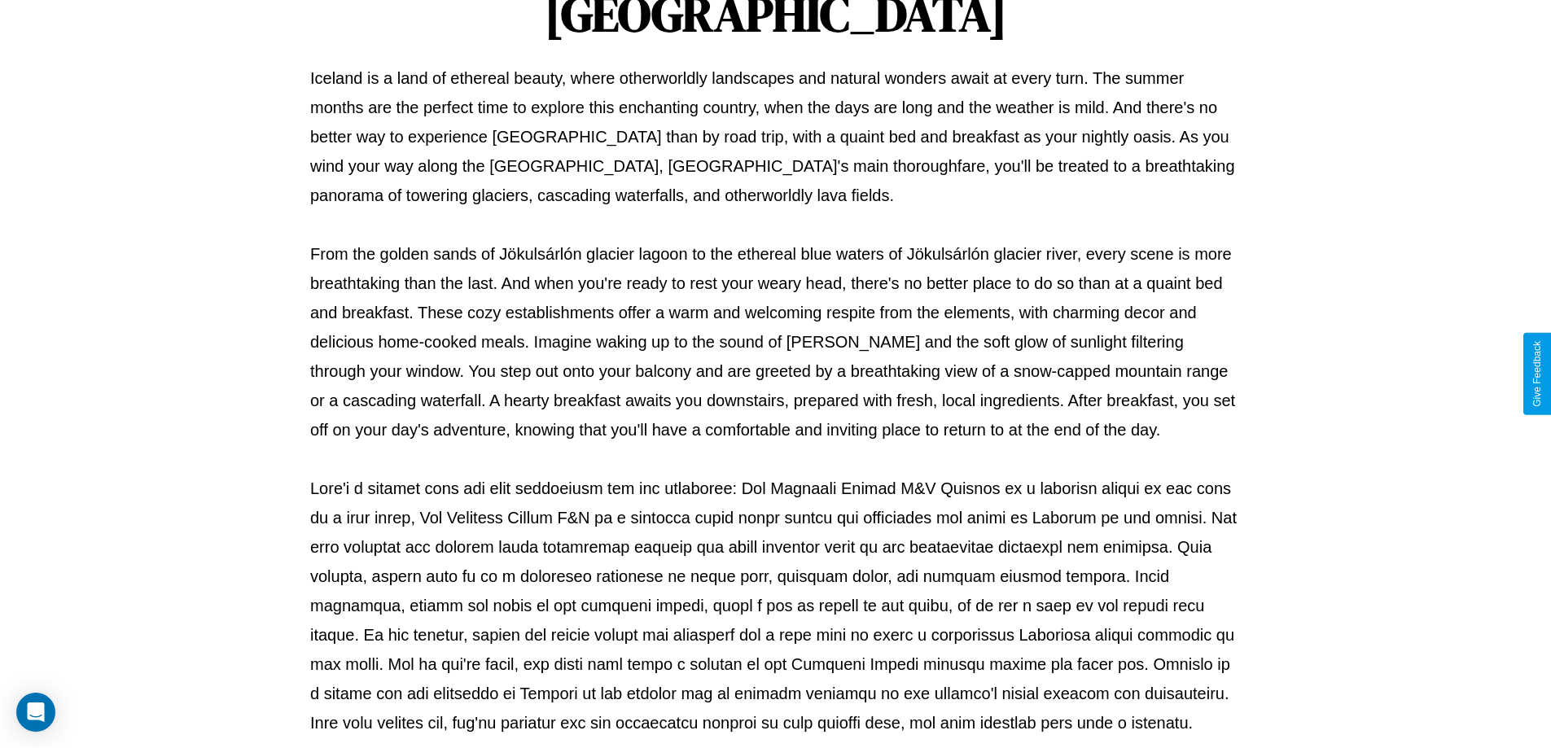
scroll to position [527, 0]
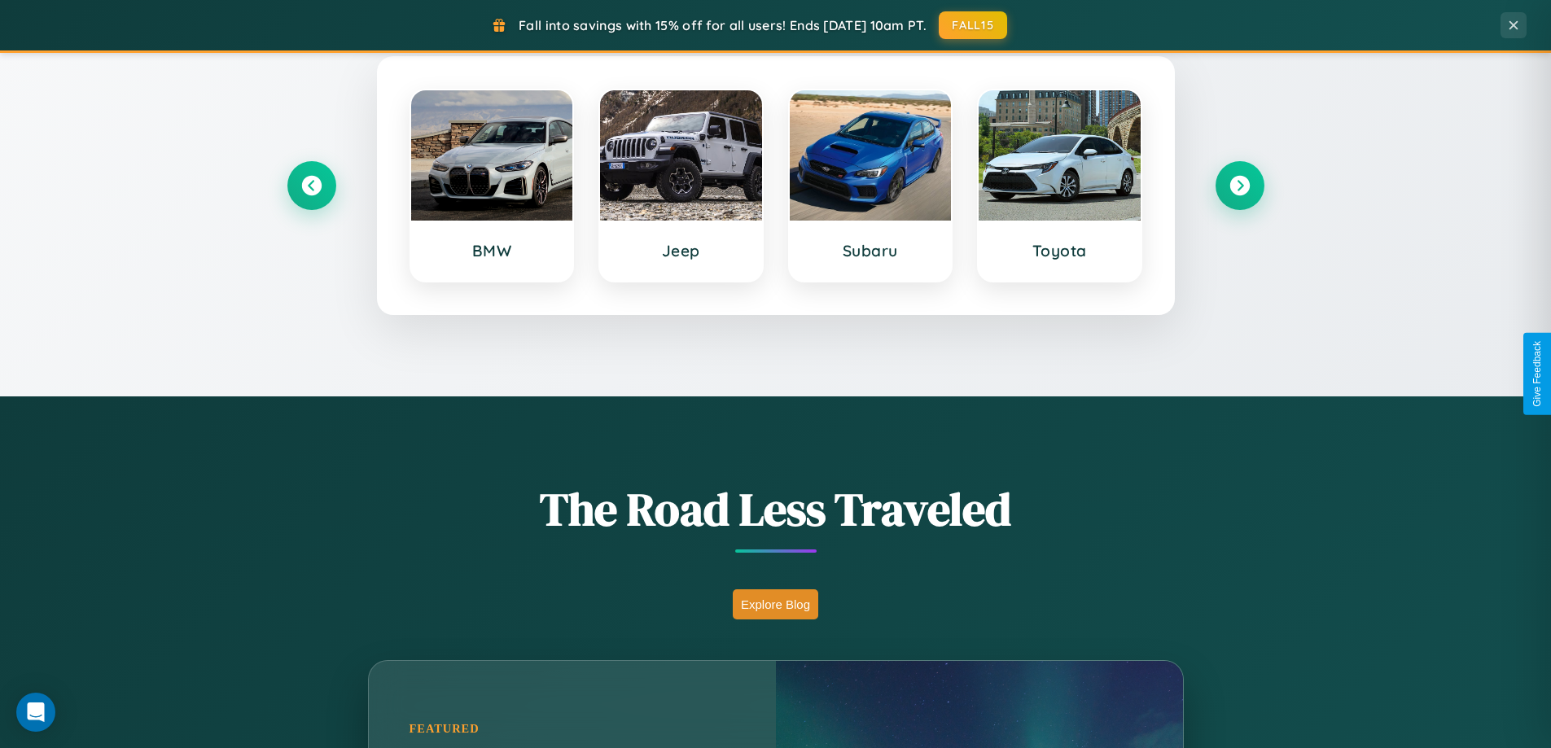
scroll to position [702, 0]
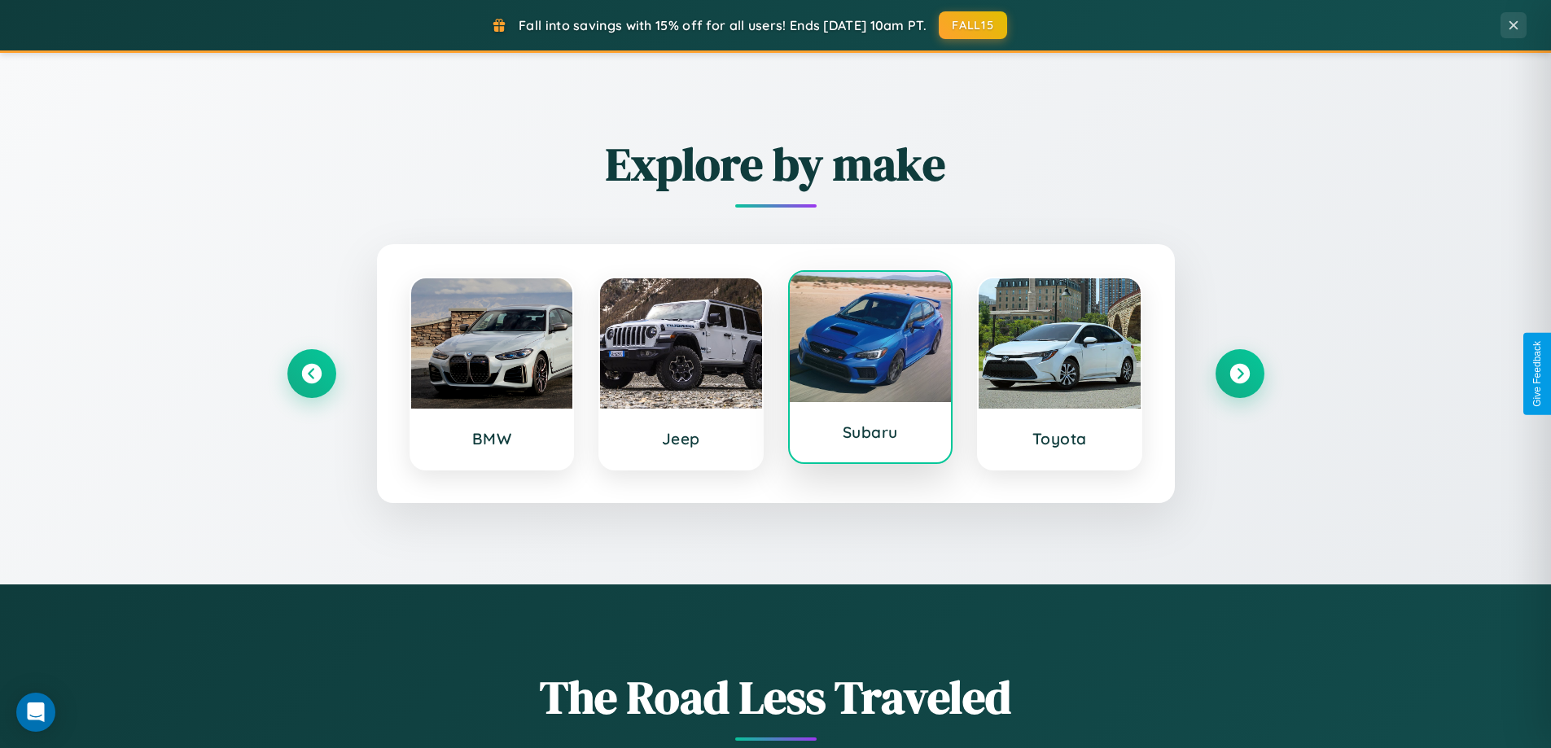
click at [870, 370] on div at bounding box center [871, 337] width 162 height 130
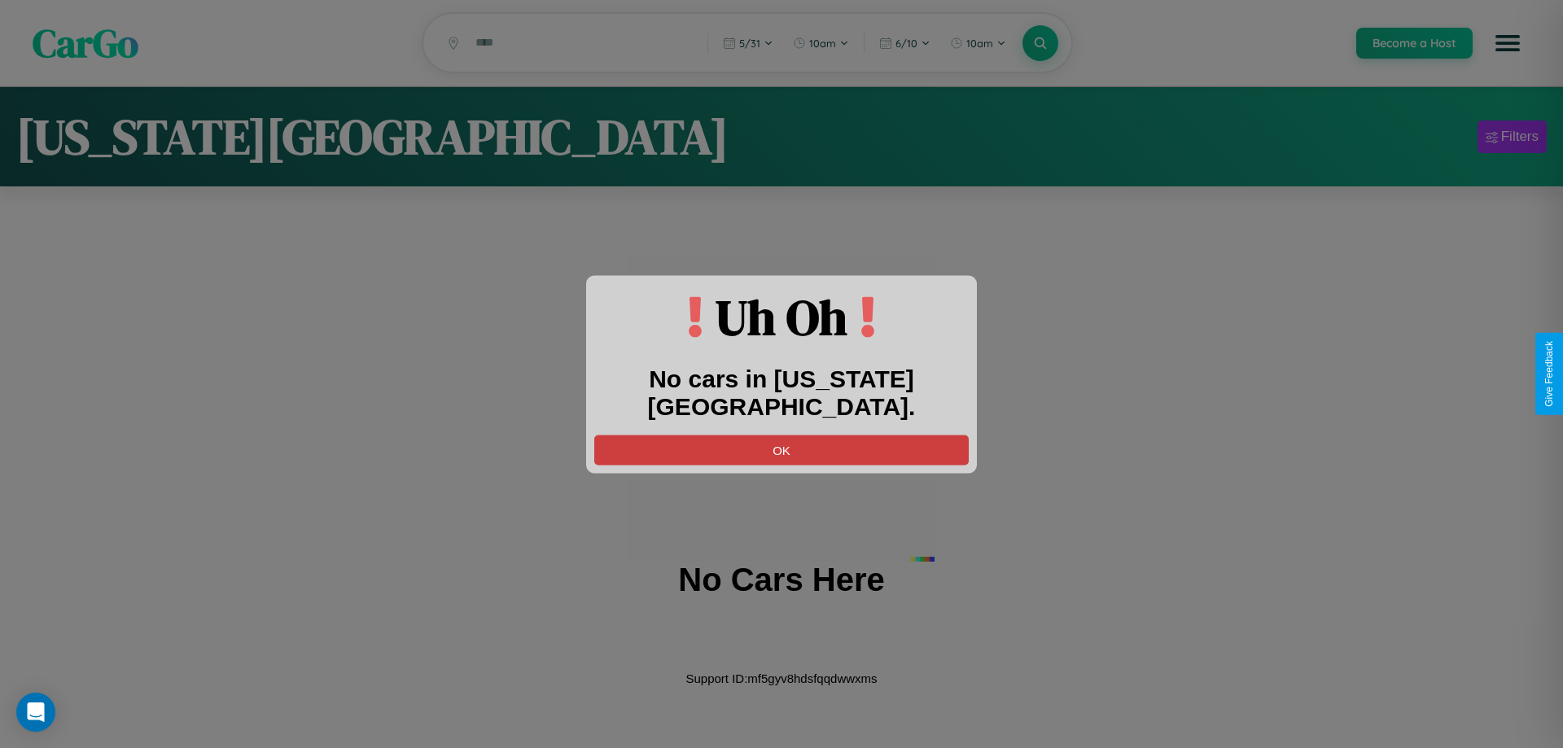
click at [782, 435] on button "OK" at bounding box center [781, 450] width 375 height 30
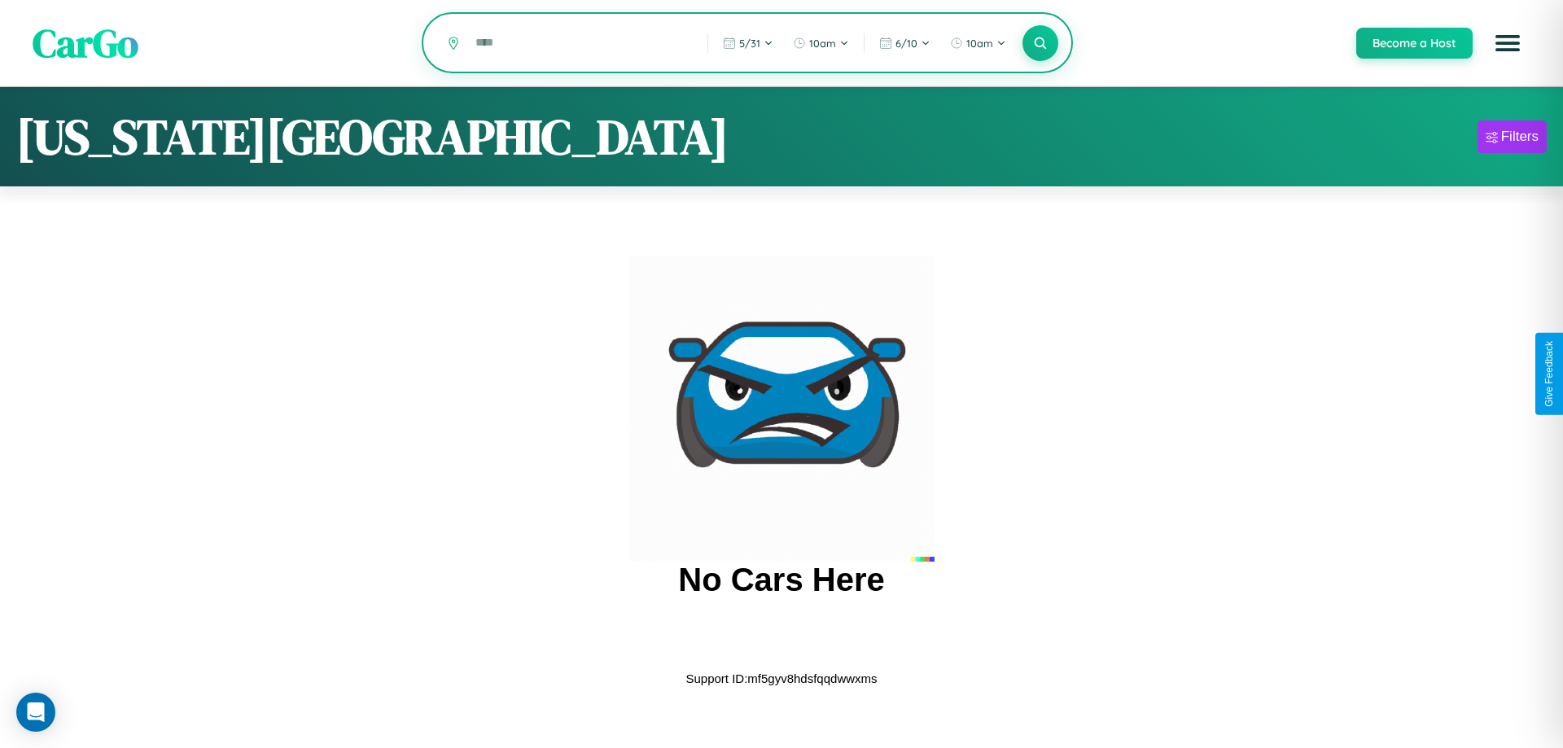
click at [580, 44] on input "text" at bounding box center [579, 42] width 224 height 28
click at [1040, 44] on icon at bounding box center [1039, 42] width 15 height 15
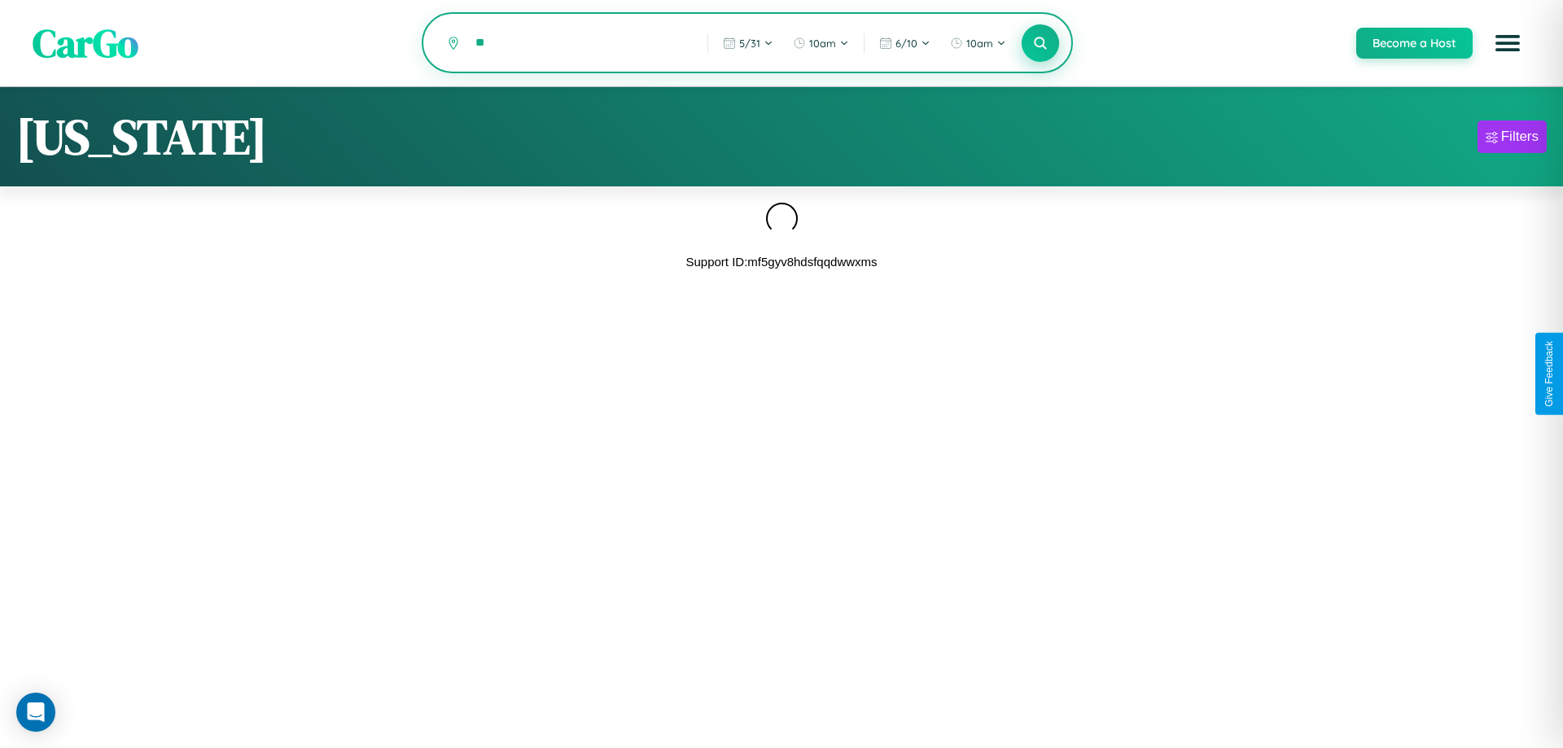
type input "*"
type input "**********"
click at [1040, 44] on icon at bounding box center [1039, 42] width 15 height 15
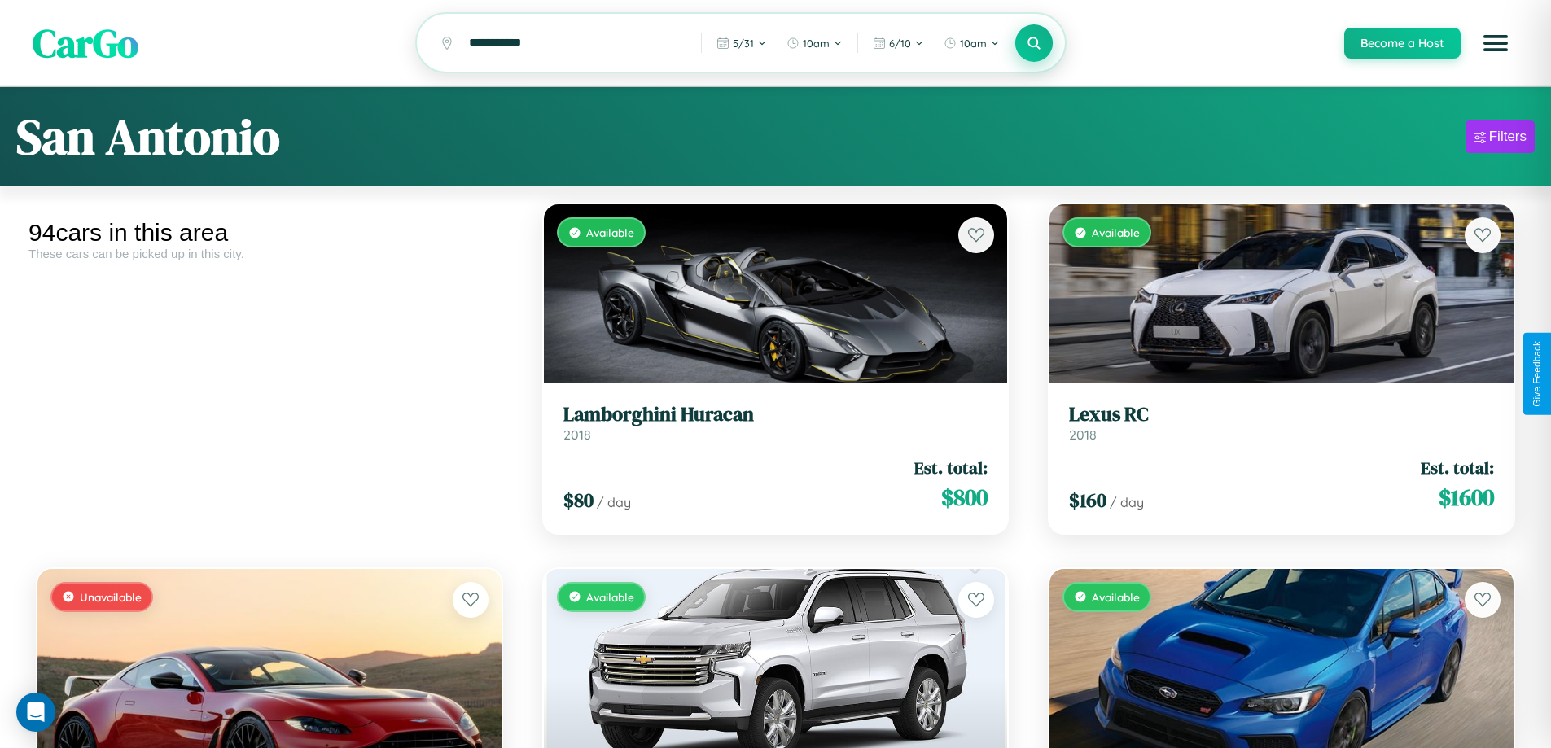
scroll to position [594, 0]
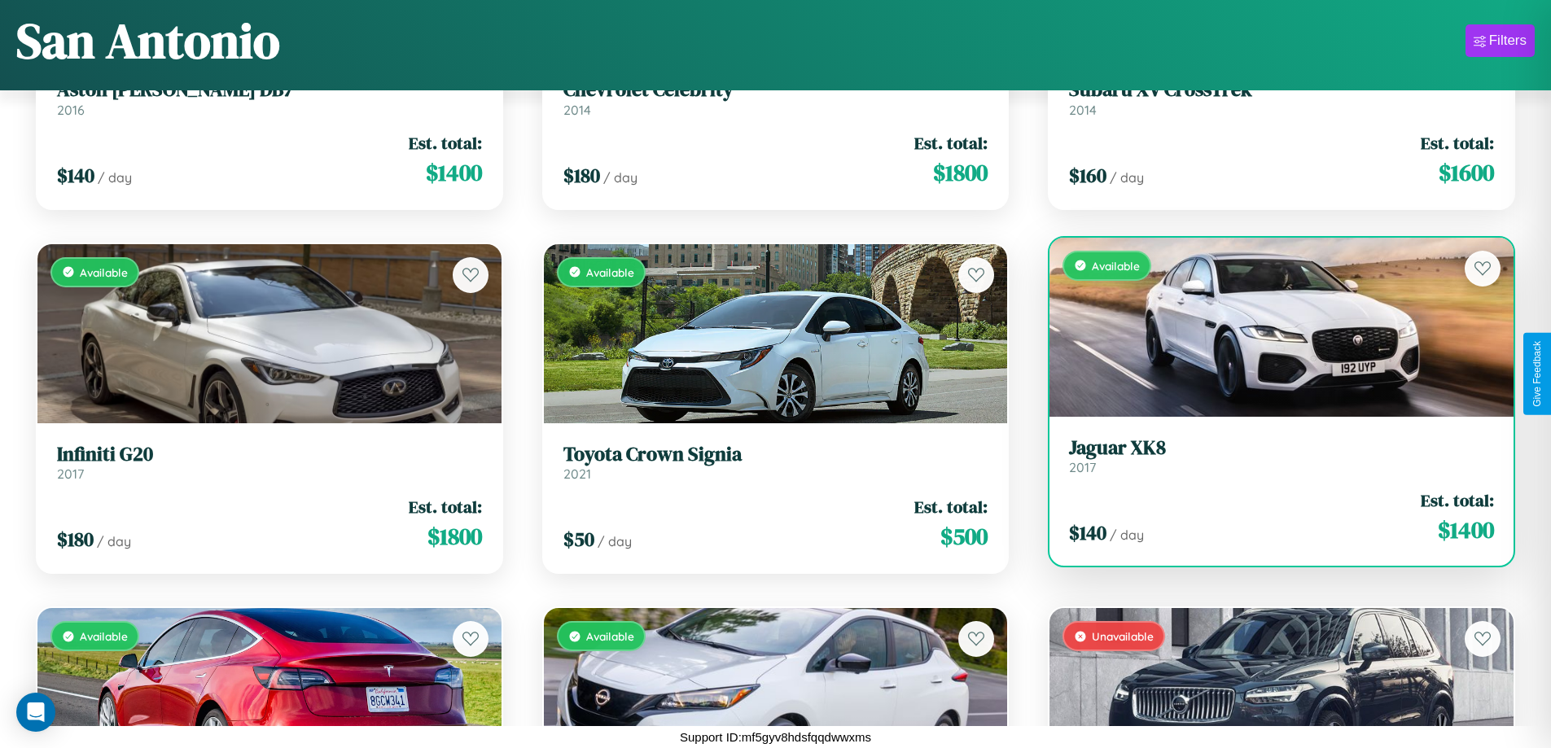
click at [1271, 462] on link "Jaguar XK8 2017" at bounding box center [1281, 456] width 425 height 40
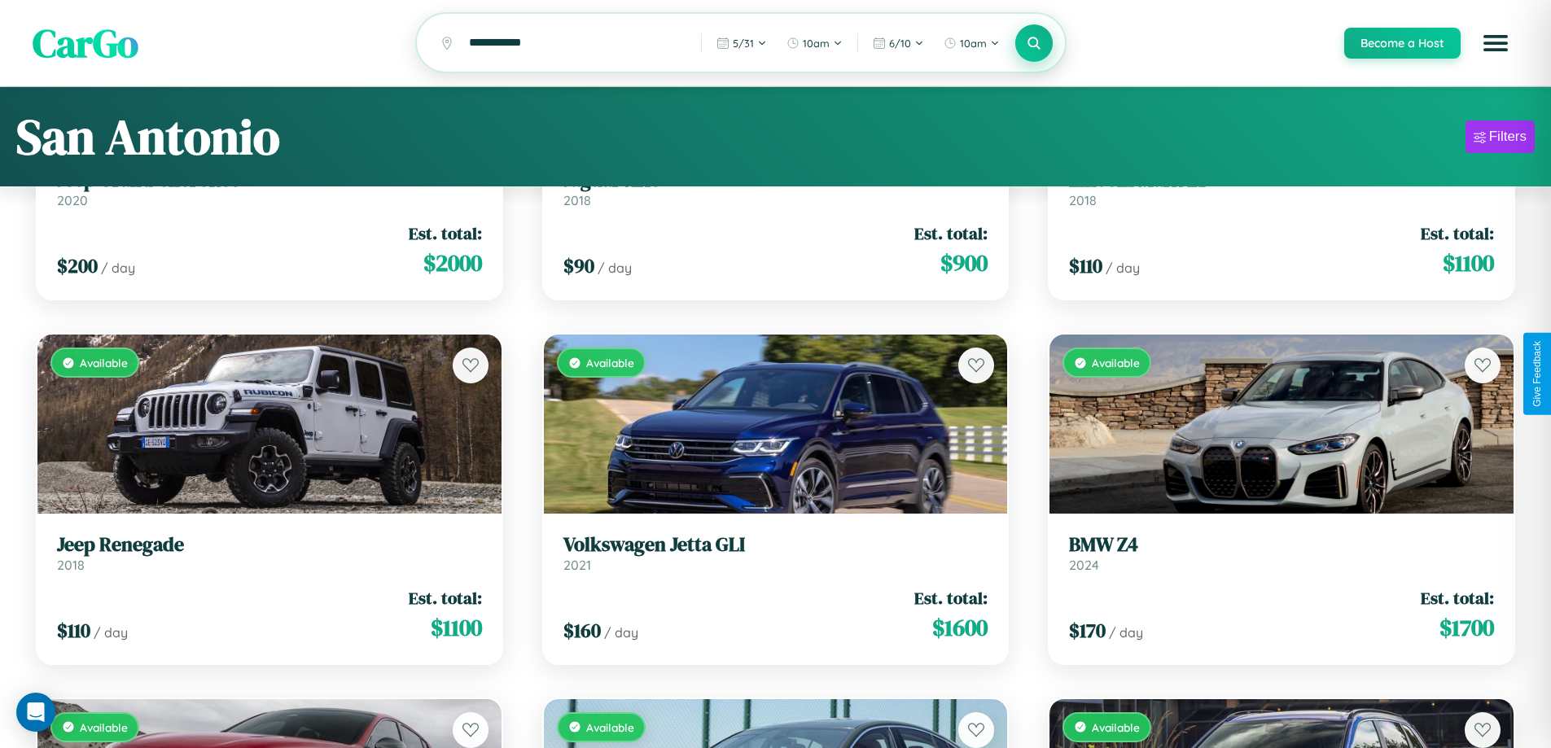
scroll to position [0, 0]
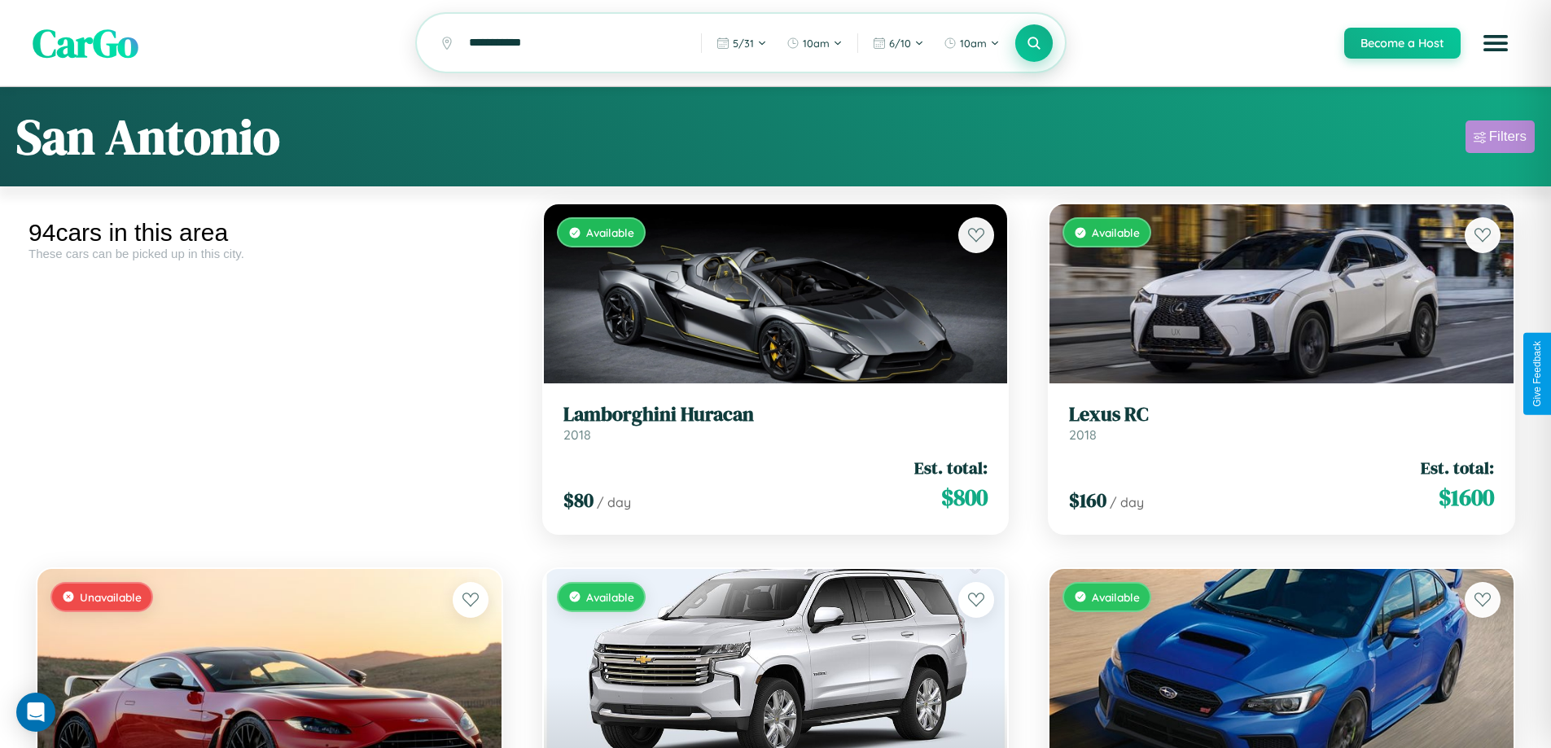
click at [1500, 139] on div "Filters" at bounding box center [1507, 137] width 37 height 16
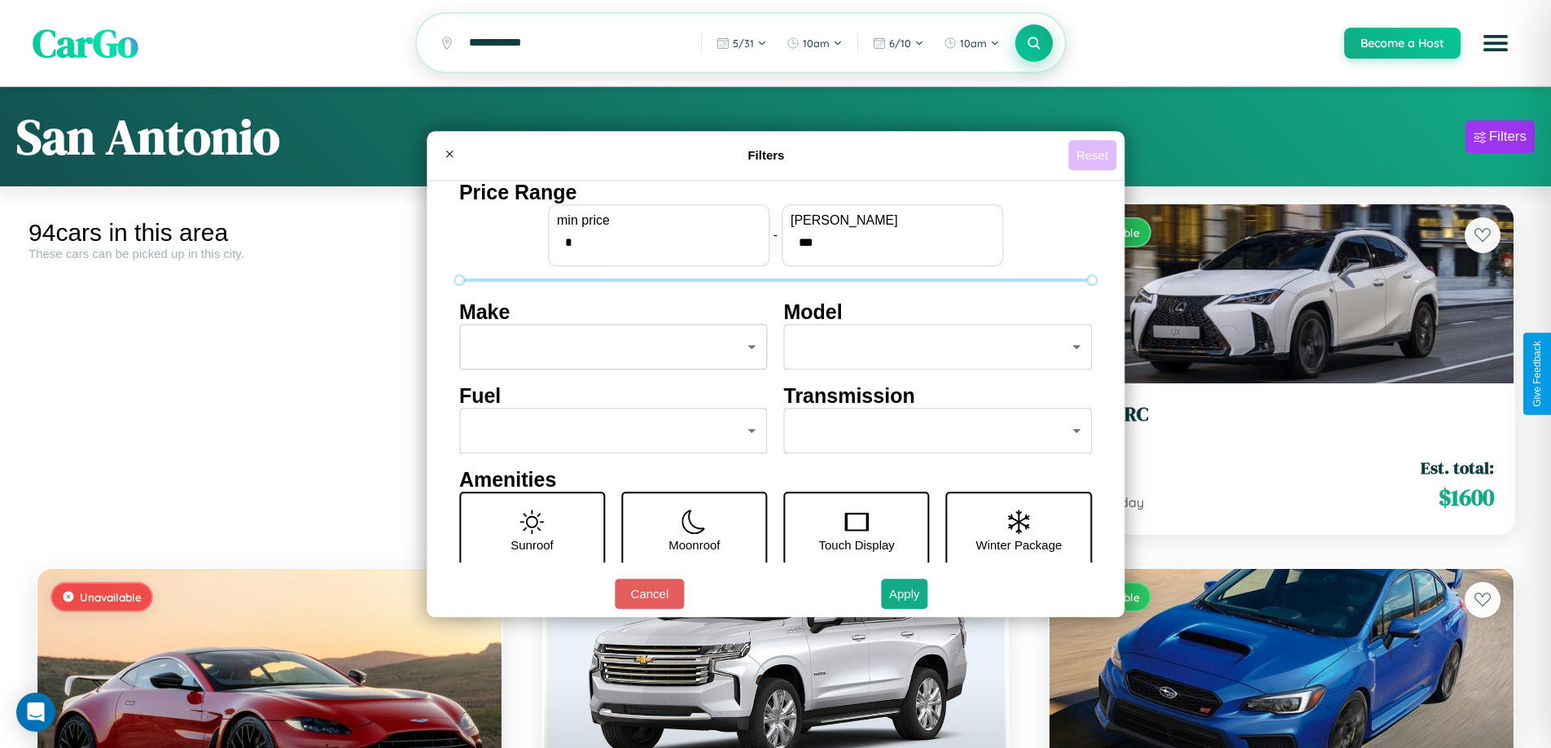
click at [1094, 155] on button "Reset" at bounding box center [1092, 155] width 48 height 30
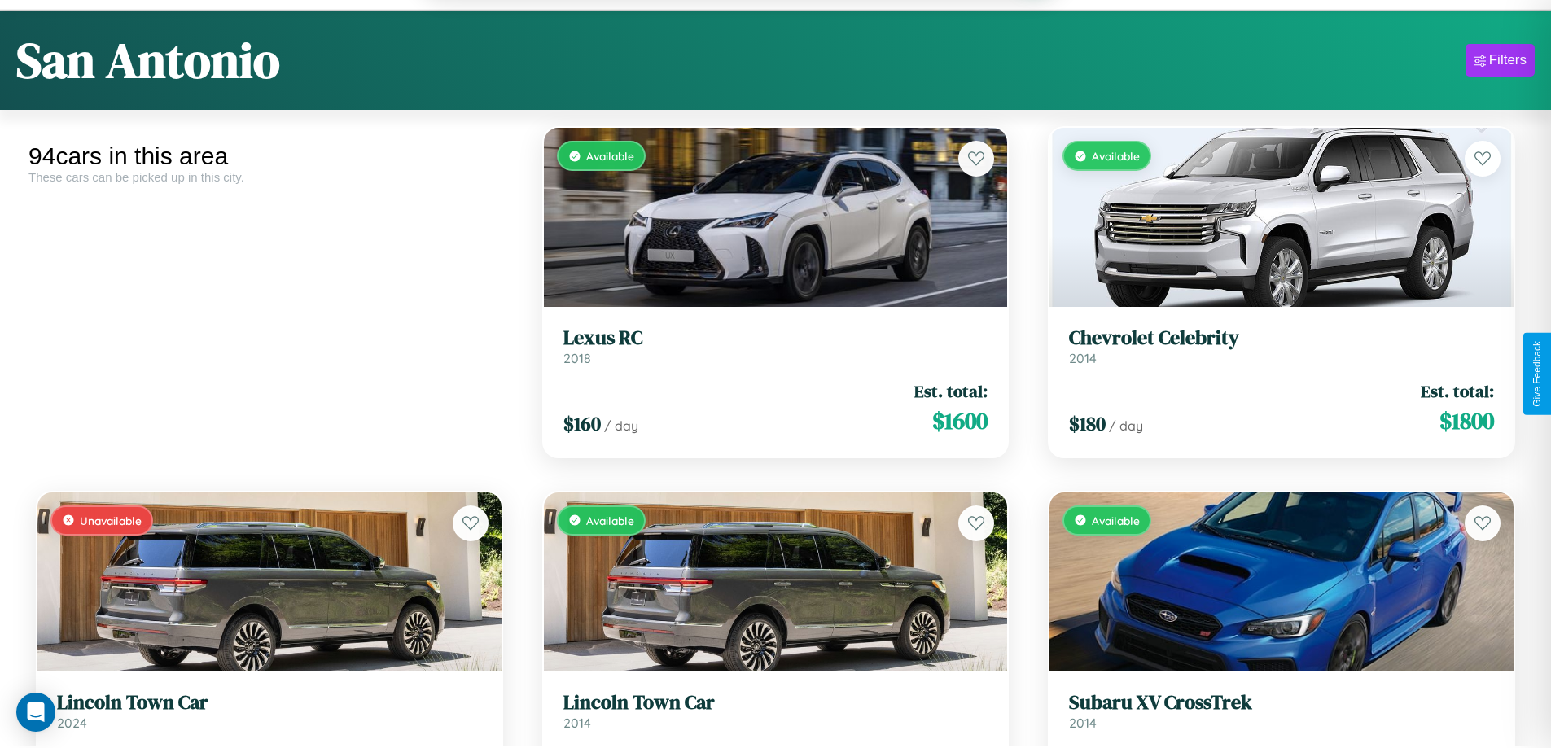
scroll to position [1808, 0]
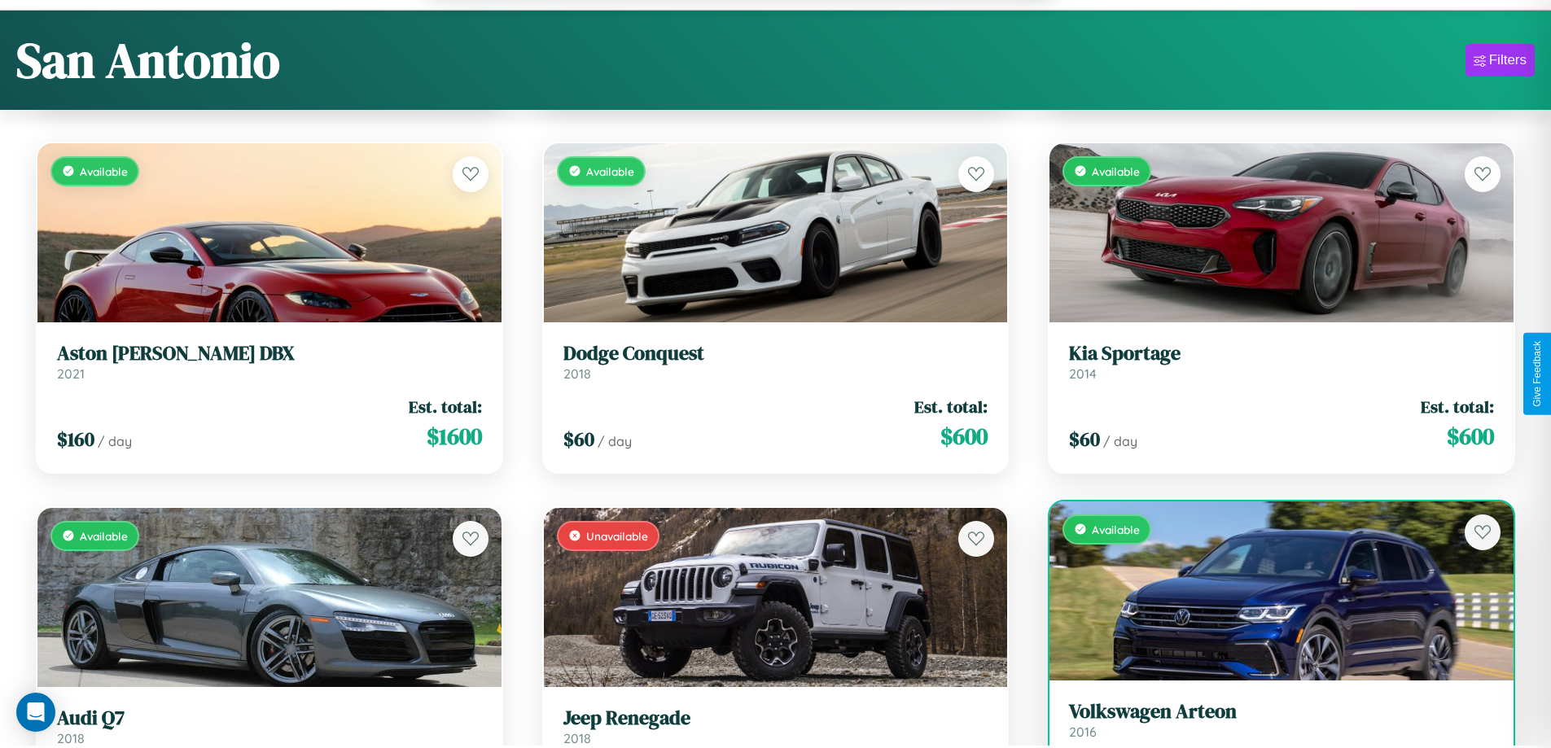
click at [1271, 724] on h3 "Volkswagen Arteon" at bounding box center [1281, 712] width 425 height 24
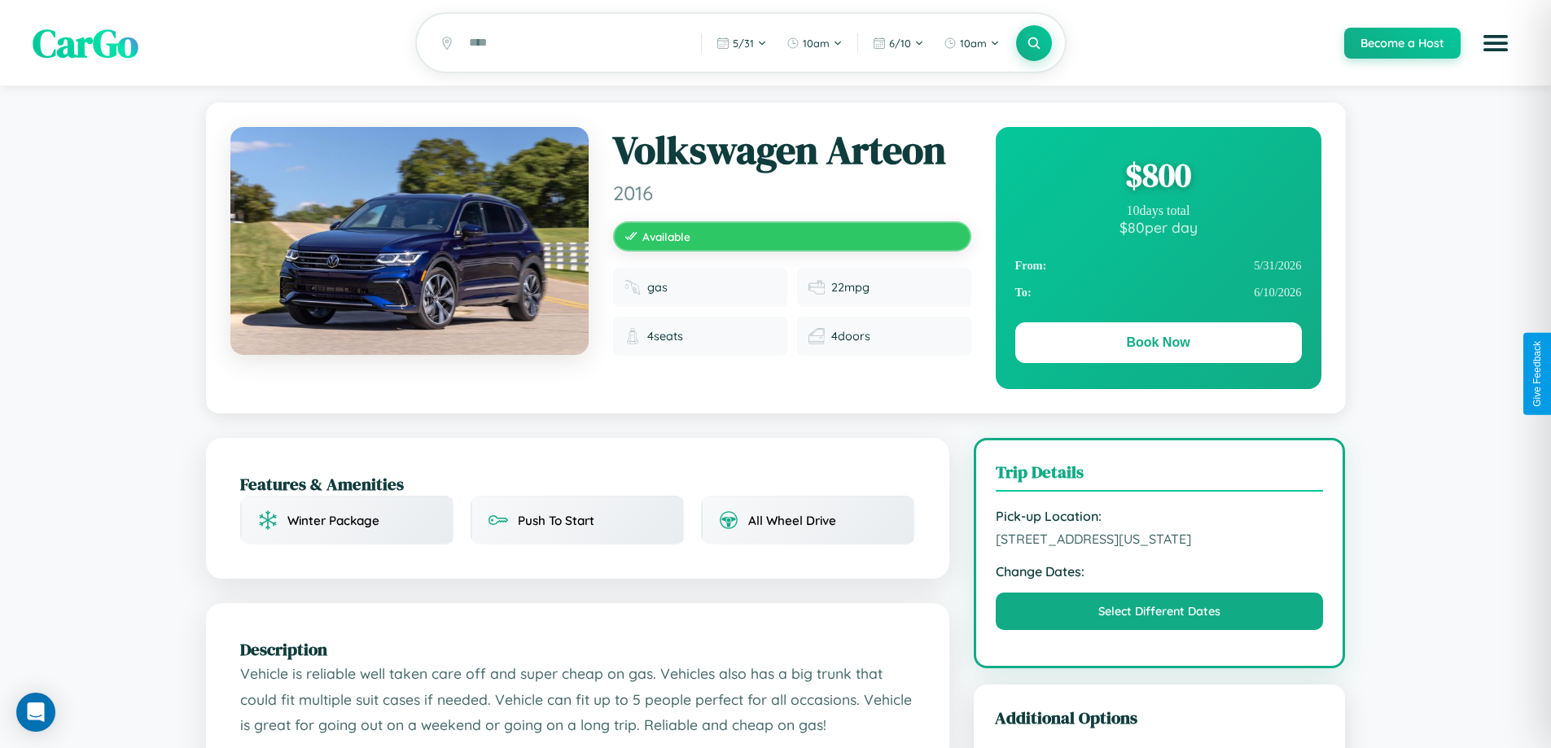
click at [1158, 177] on div "$ 800" at bounding box center [1158, 175] width 287 height 44
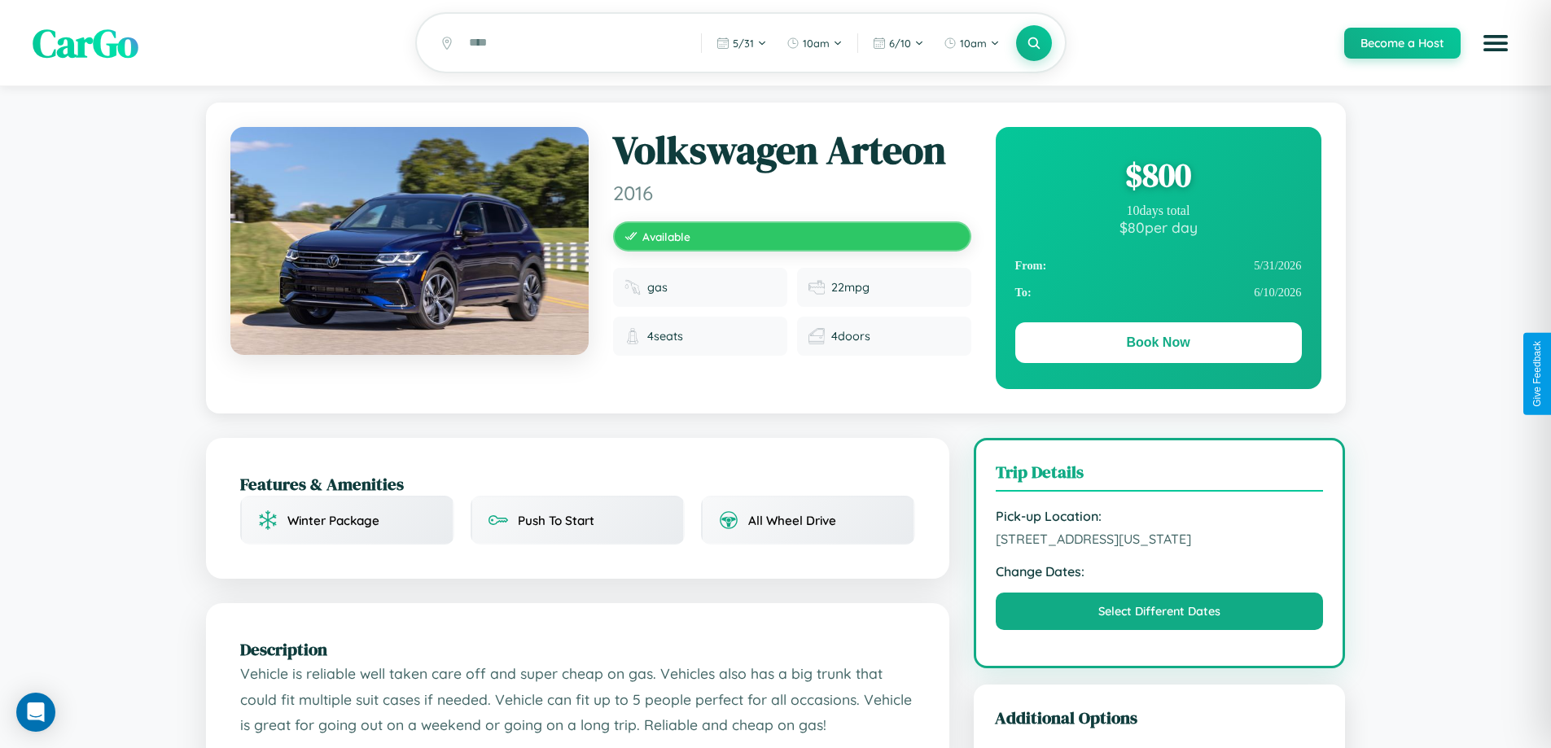
click at [1158, 177] on div "$ 800" at bounding box center [1158, 175] width 287 height 44
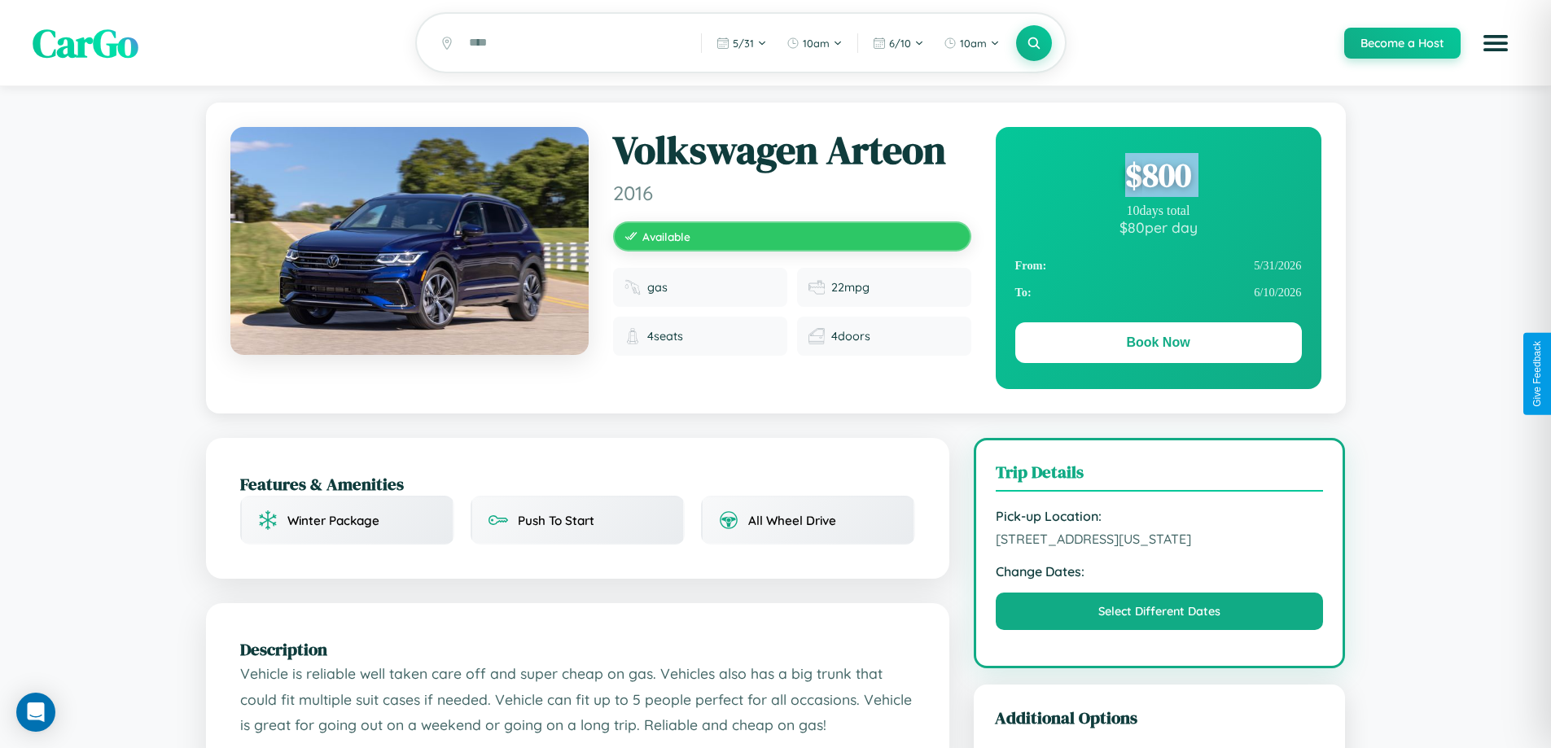
click at [1158, 177] on div "$ 800" at bounding box center [1158, 175] width 287 height 44
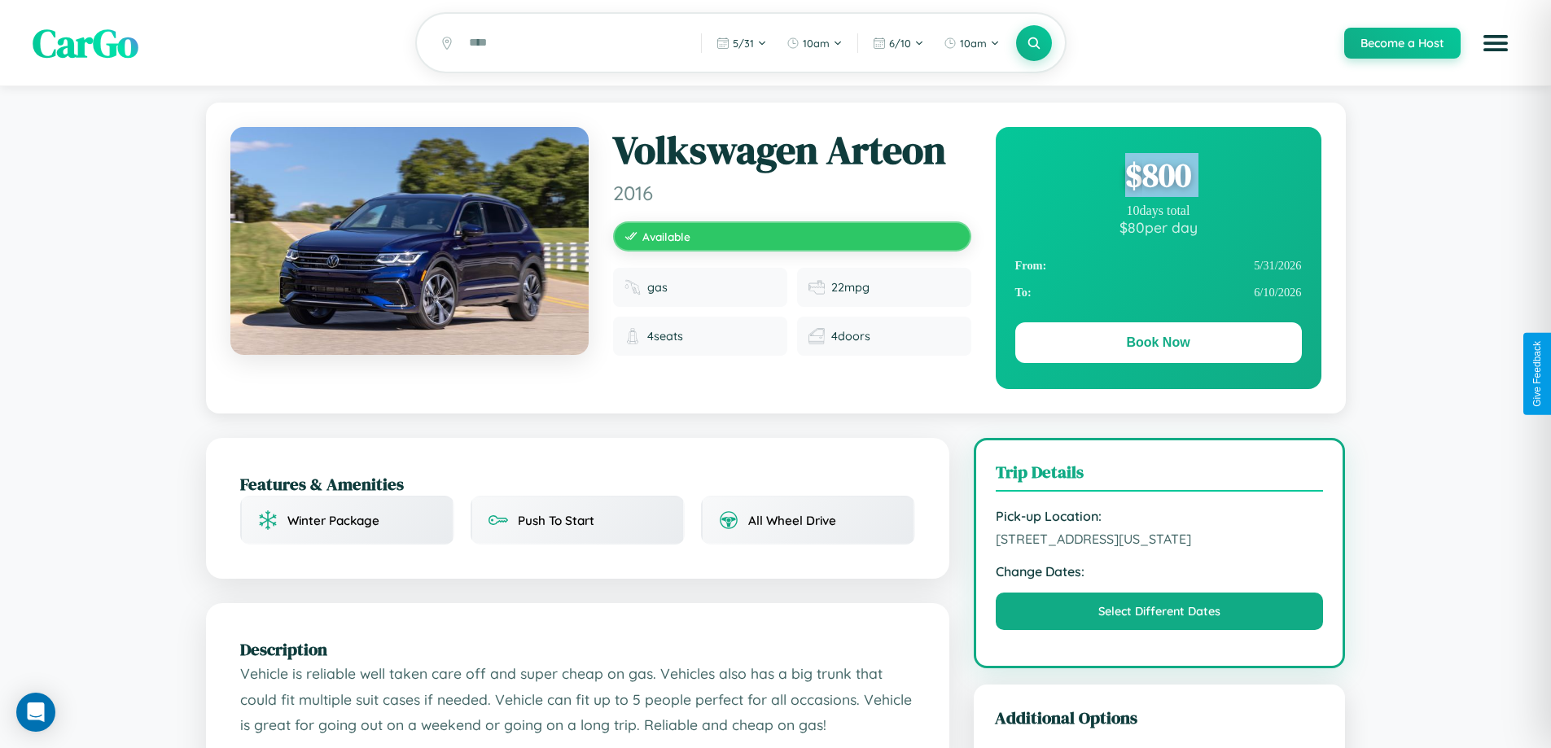
click at [1158, 177] on div "$ 800" at bounding box center [1158, 175] width 287 height 44
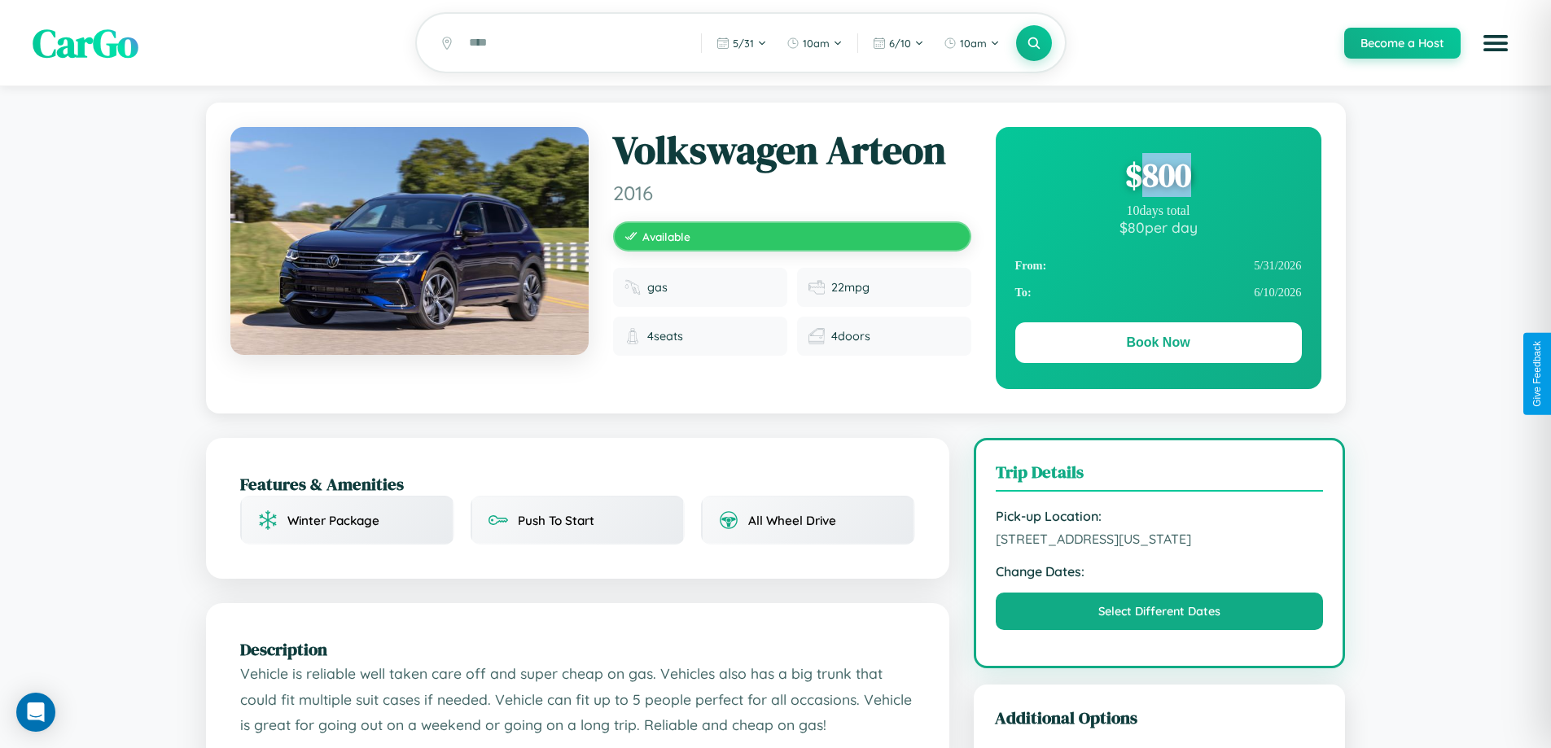
click at [1158, 177] on div "$ 800" at bounding box center [1158, 175] width 287 height 44
